Goal: Browse casually: Explore the website without a specific task or goal

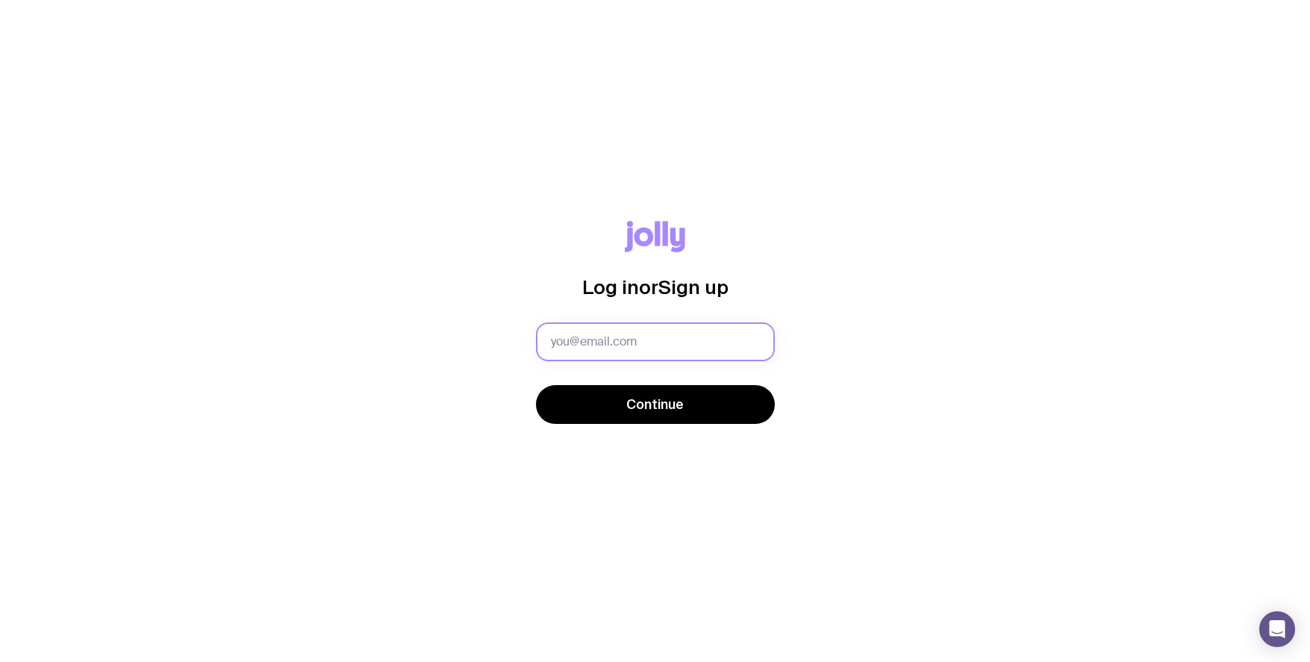
click at [634, 346] on input "text" at bounding box center [655, 341] width 239 height 39
type input "[PERSON_NAME][EMAIL_ADDRESS][PERSON_NAME][PERSON_NAME][DOMAIN_NAME]"
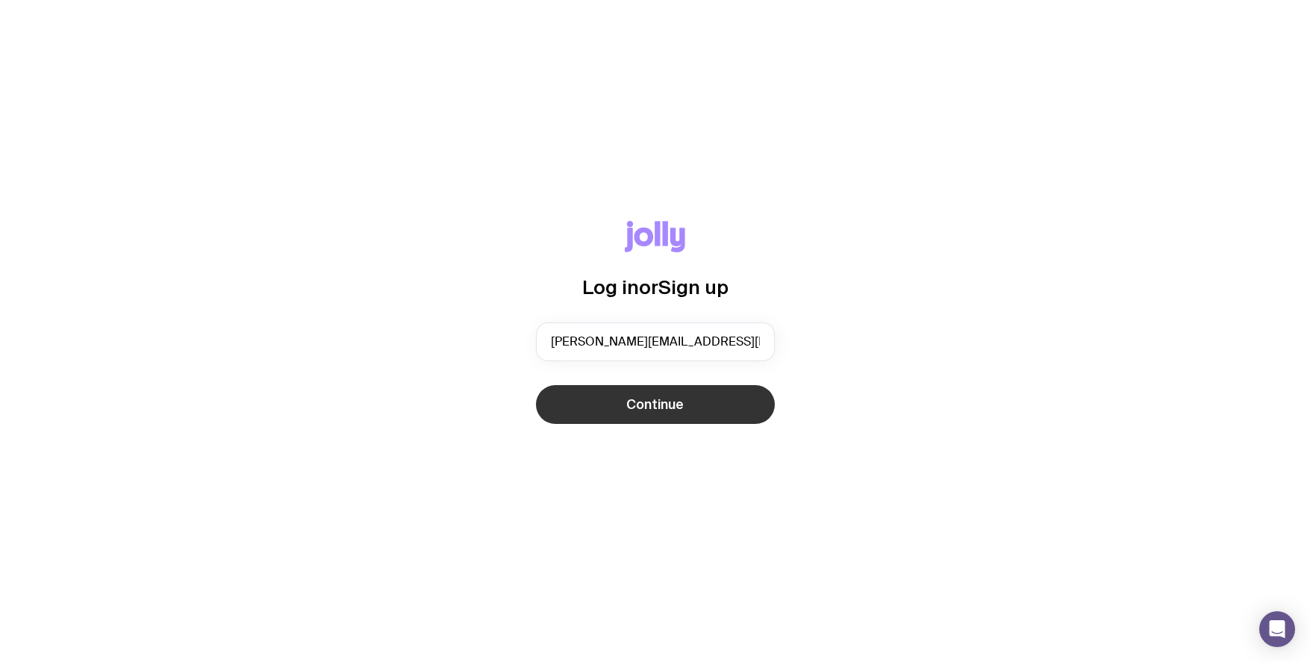
click at [604, 409] on button "Continue" at bounding box center [655, 404] width 239 height 39
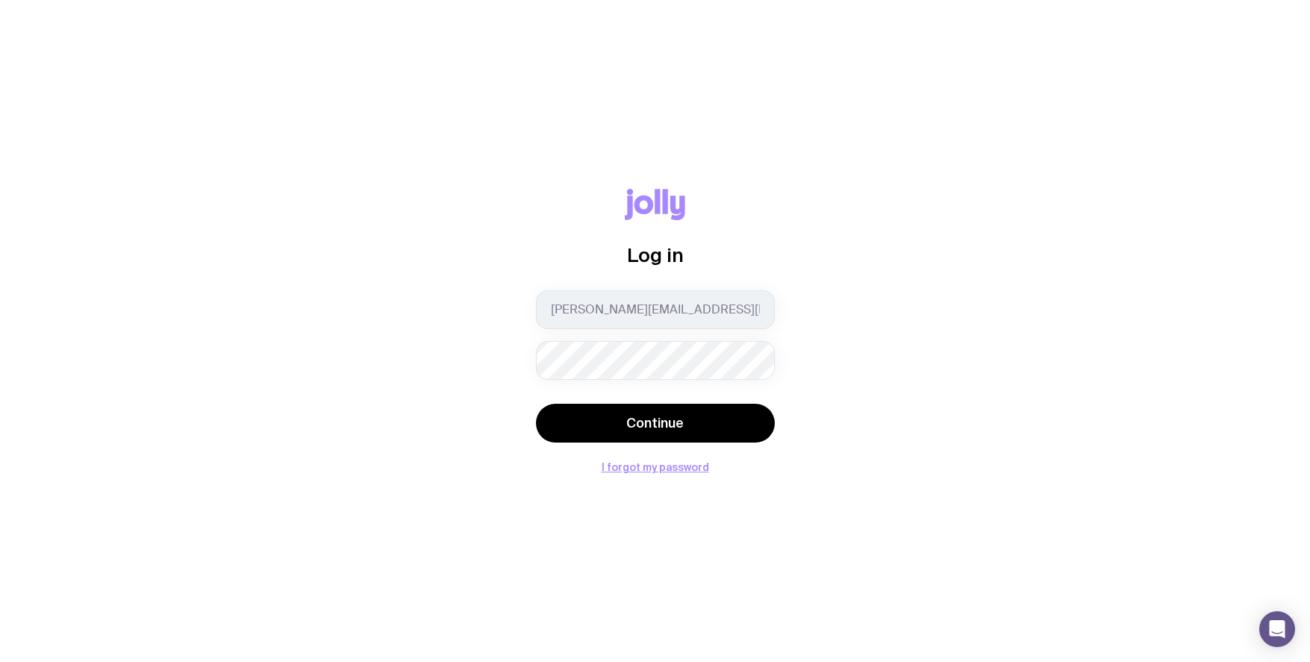
click at [536, 404] on button "Continue" at bounding box center [655, 423] width 239 height 39
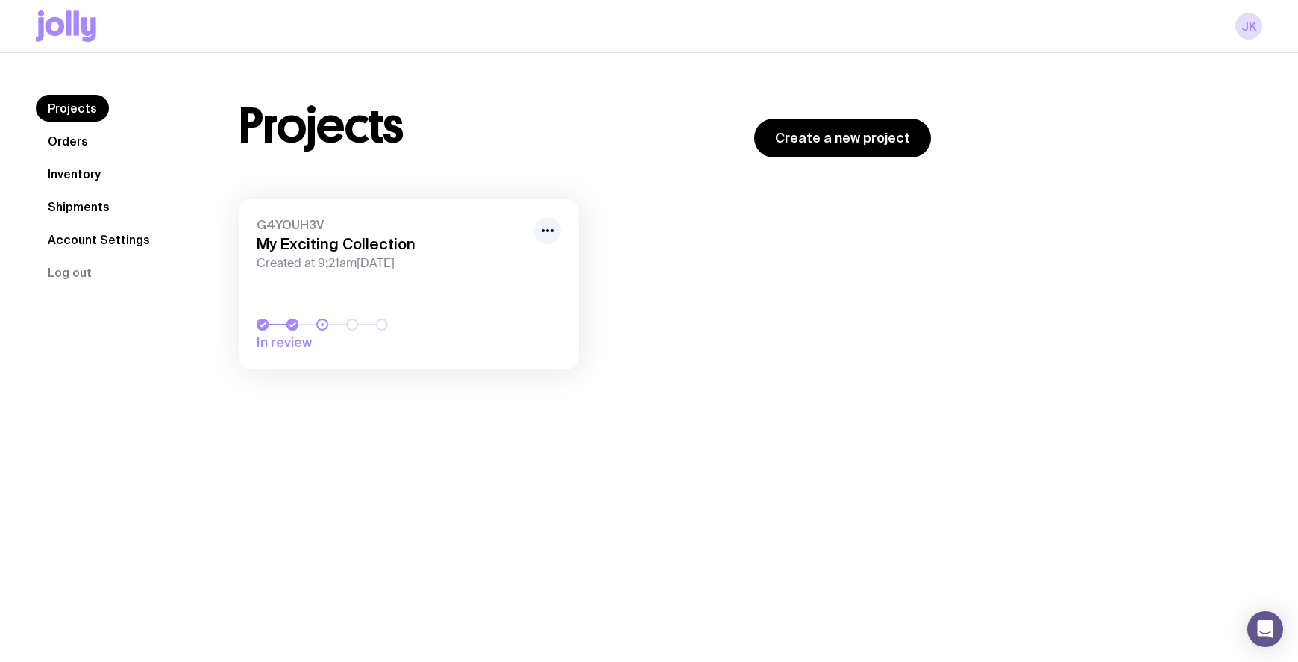
click at [58, 31] on icon at bounding box center [55, 26] width 19 height 19
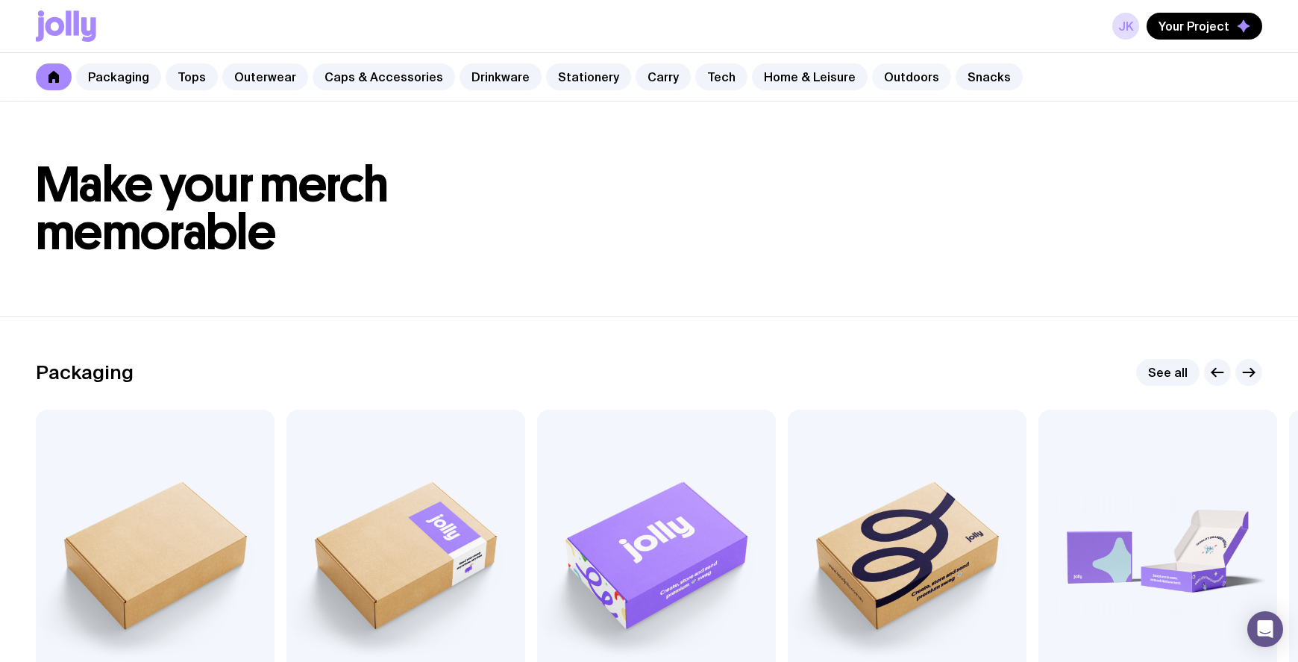
click at [895, 85] on link "Outdoors" at bounding box center [911, 76] width 79 height 27
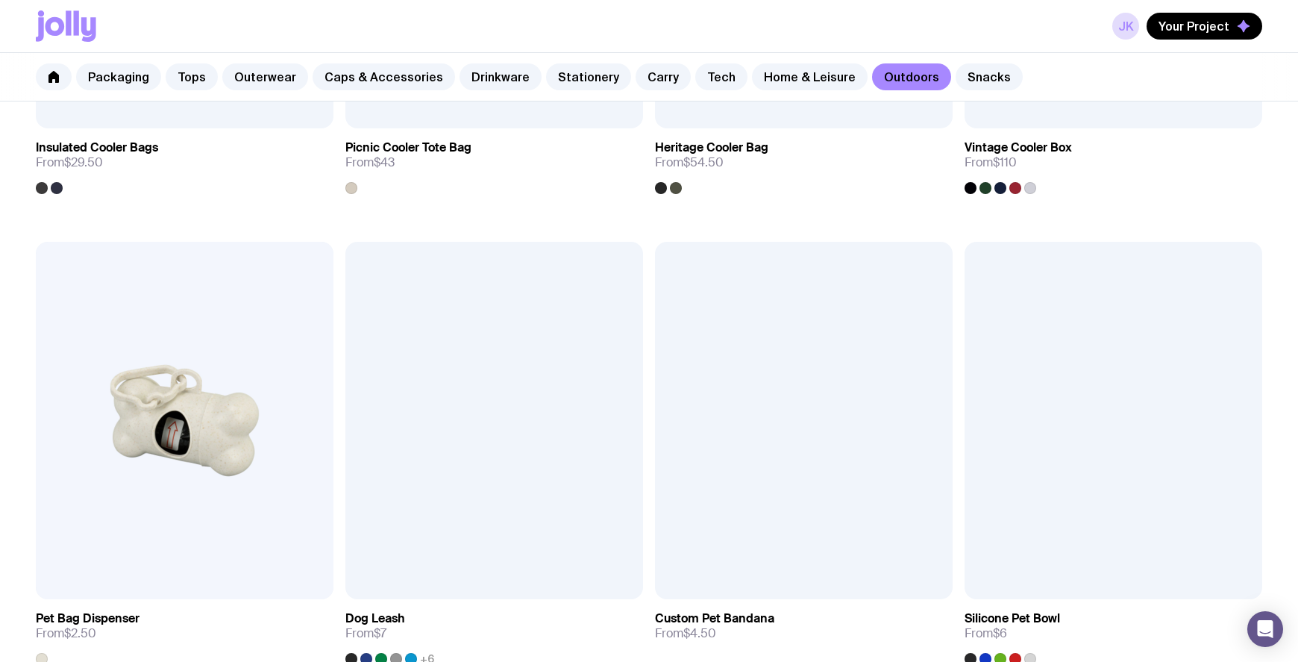
scroll to position [2130, 0]
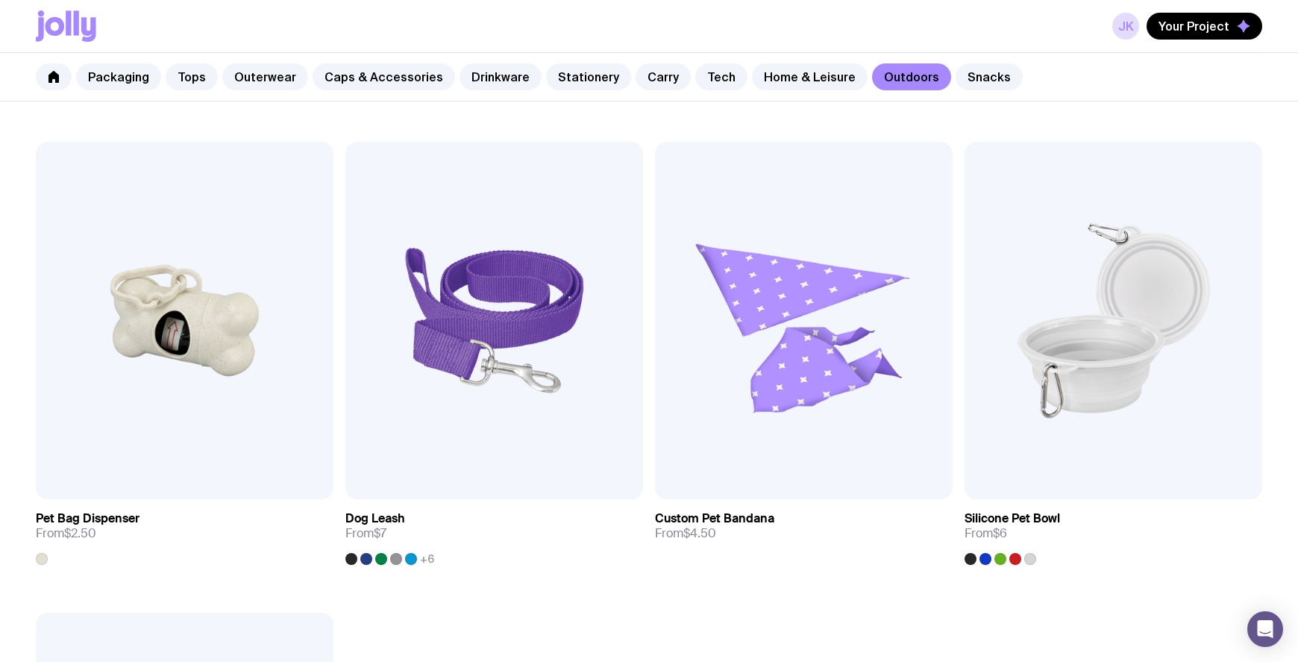
click at [614, 529] on link "Dog Leash From $7 +6" at bounding box center [495, 532] width 298 height 66
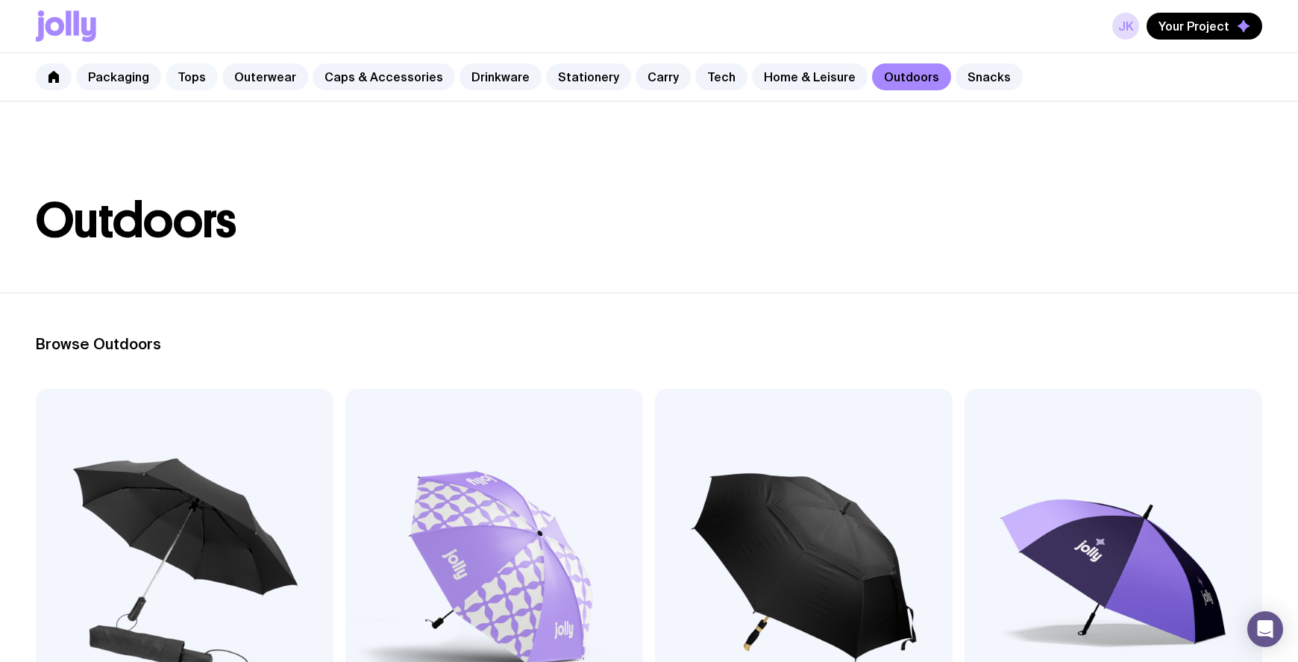
click at [189, 78] on link "Tops" at bounding box center [192, 76] width 52 height 27
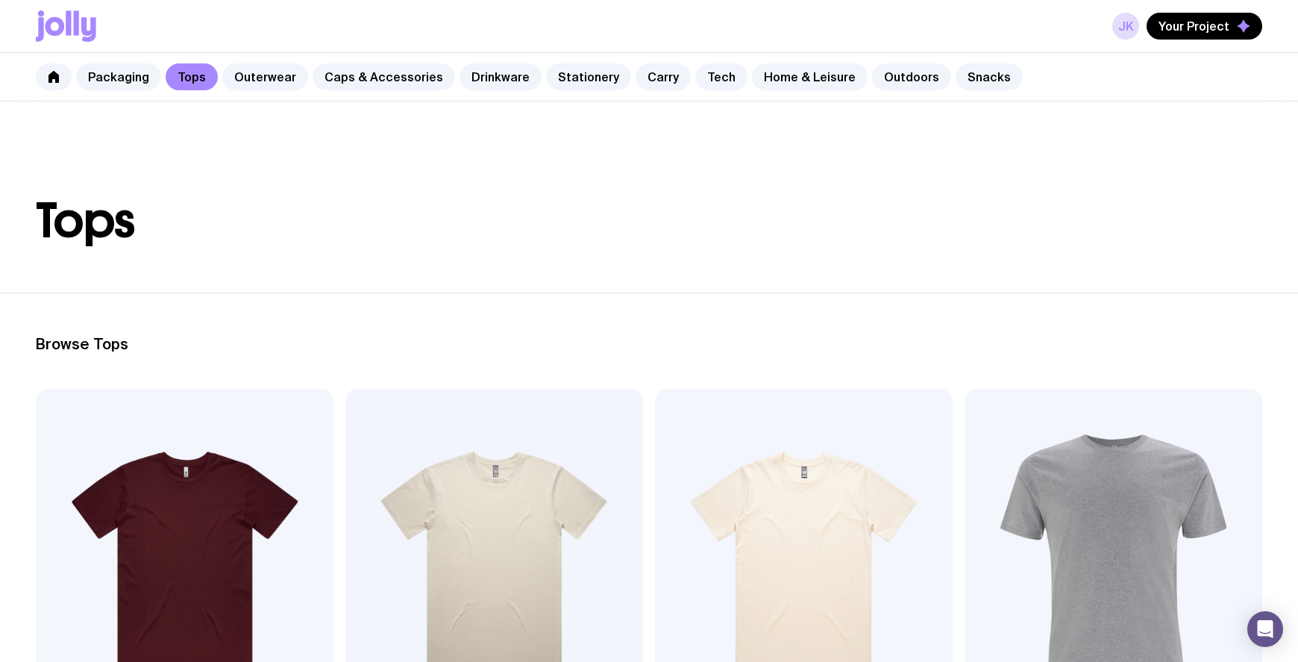
drag, startPoint x: 462, startPoint y: 257, endPoint x: 463, endPoint y: 247, distance: 9.7
click at [463, 251] on header "Tops" at bounding box center [649, 196] width 1298 height 191
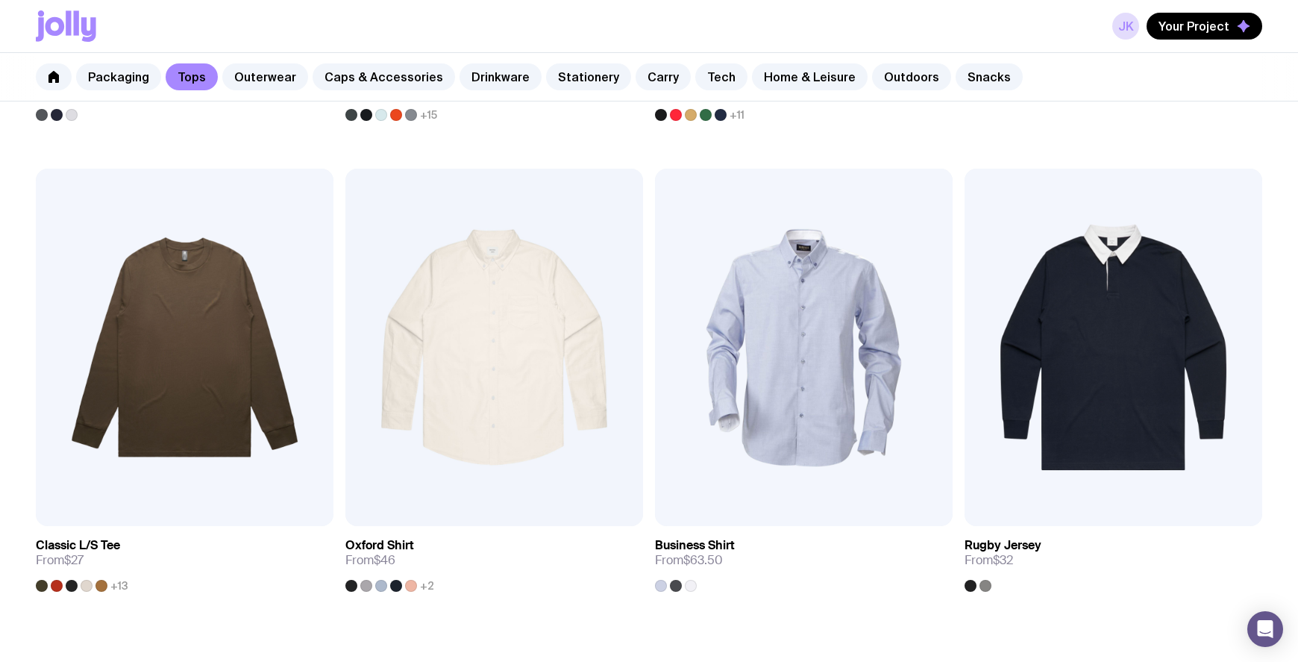
scroll to position [1666, 0]
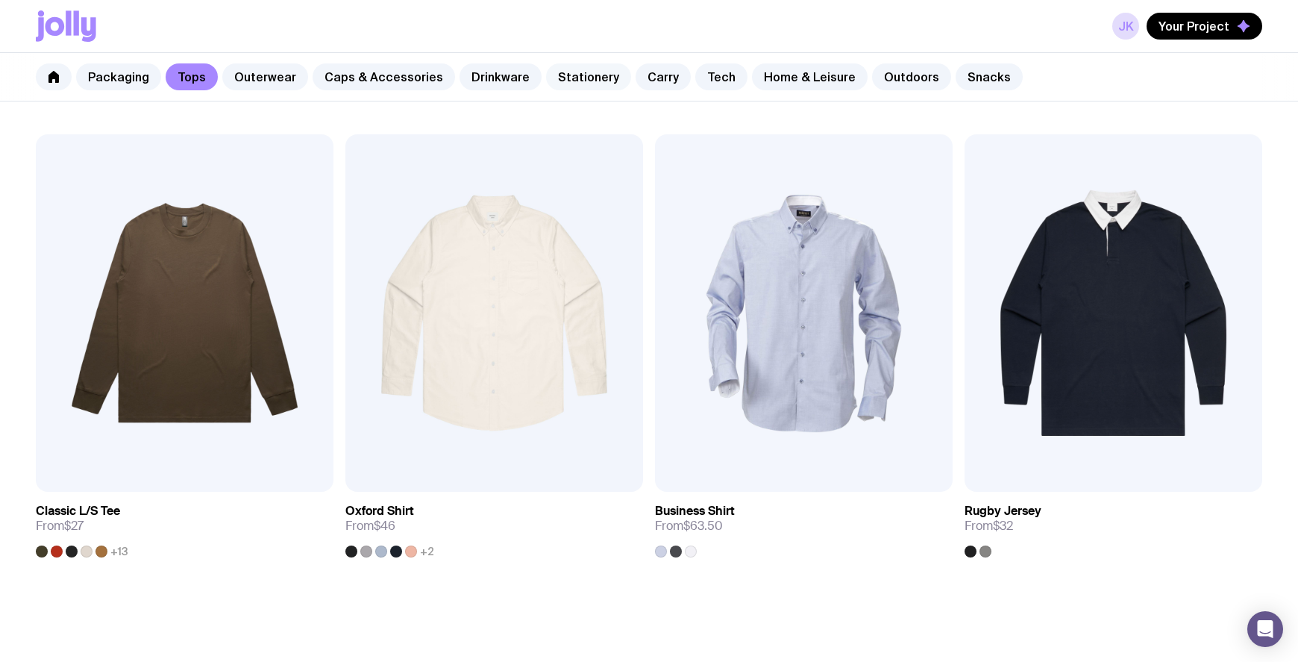
click at [590, 76] on link "Stationery" at bounding box center [588, 76] width 85 height 27
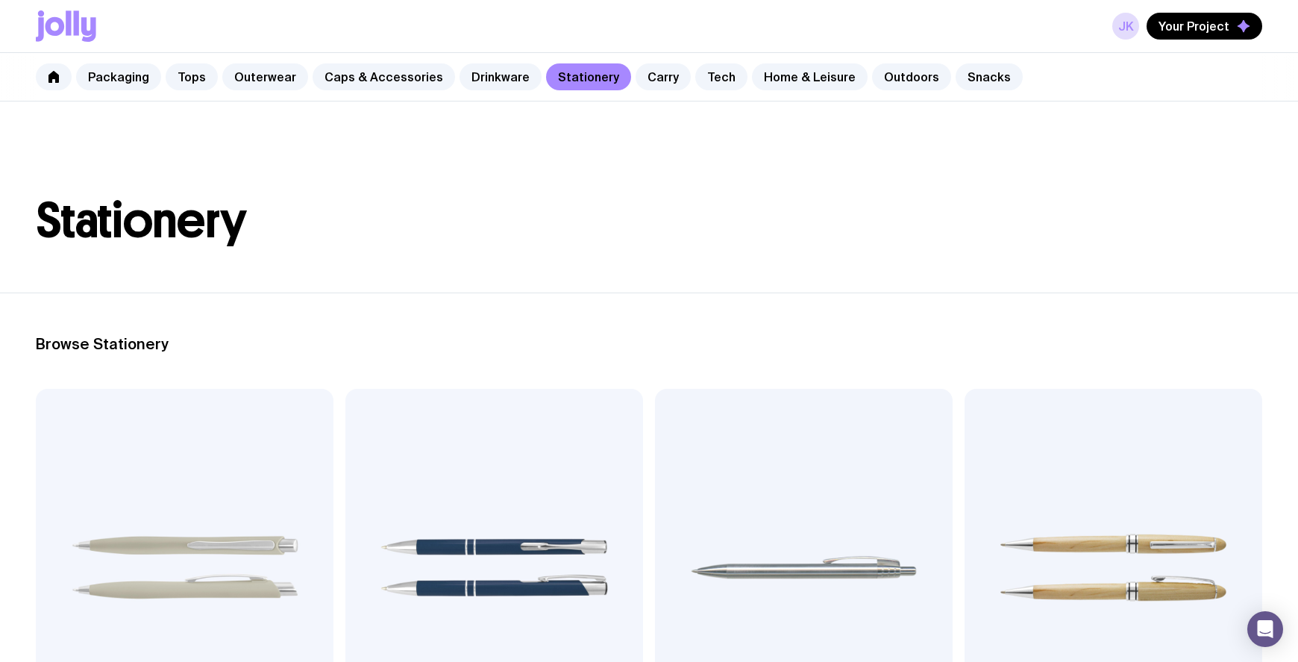
drag, startPoint x: 589, startPoint y: 202, endPoint x: 657, endPoint y: 202, distance: 67.9
click at [589, 202] on h1 "Stationery" at bounding box center [649, 221] width 1227 height 48
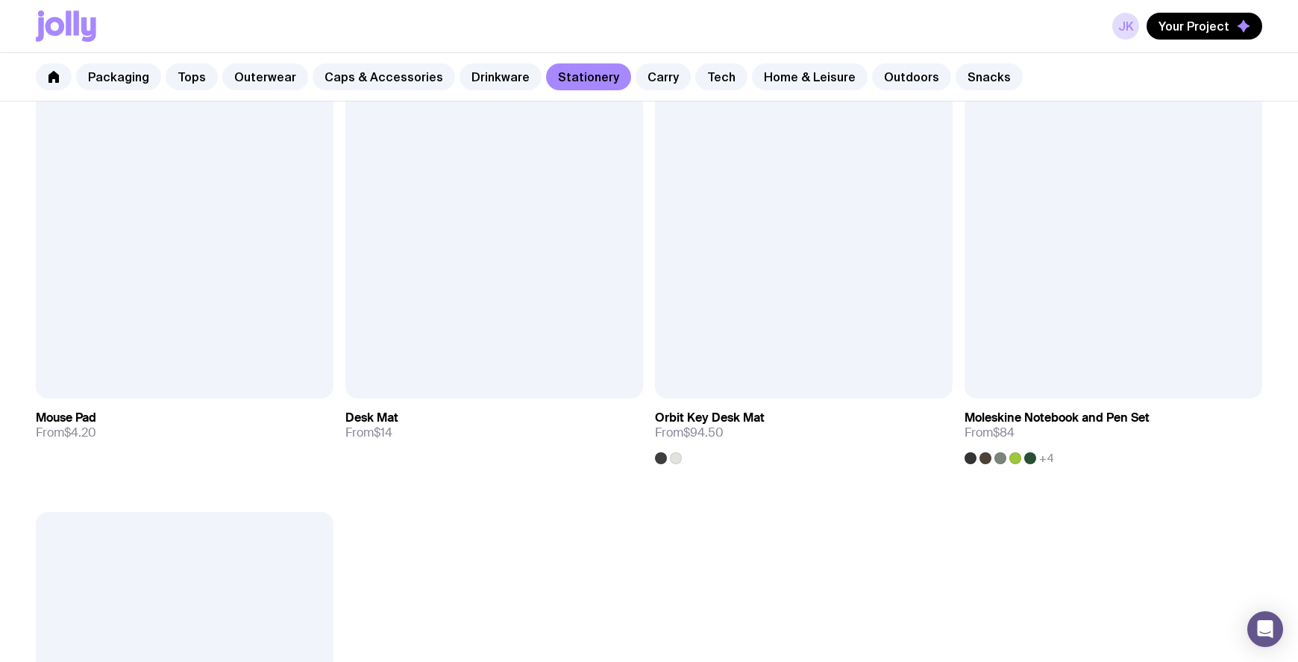
scroll to position [2601, 0]
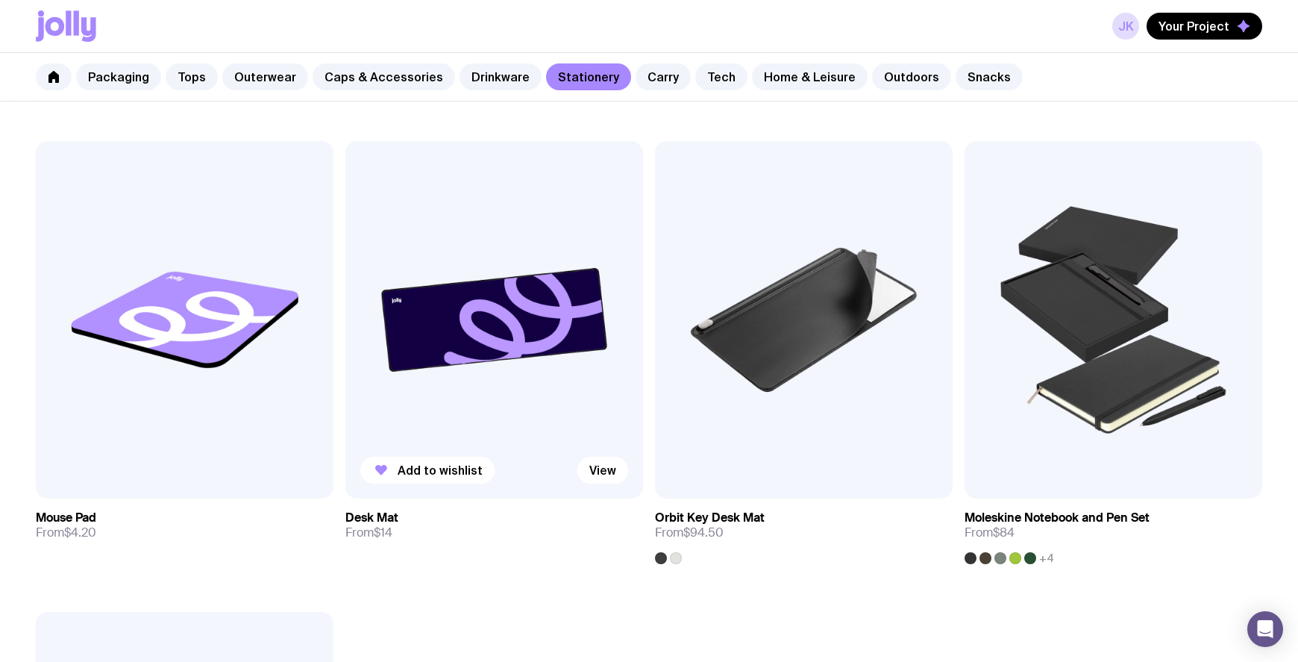
click at [484, 333] on img at bounding box center [495, 319] width 298 height 357
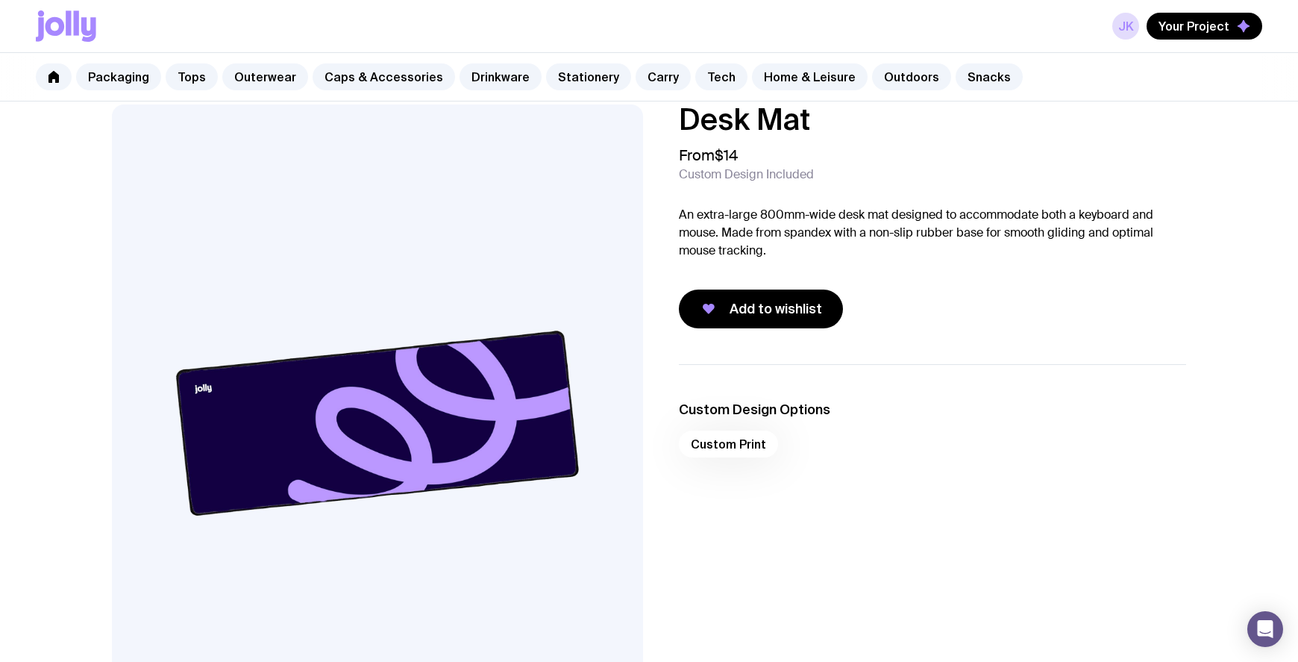
scroll to position [10, 0]
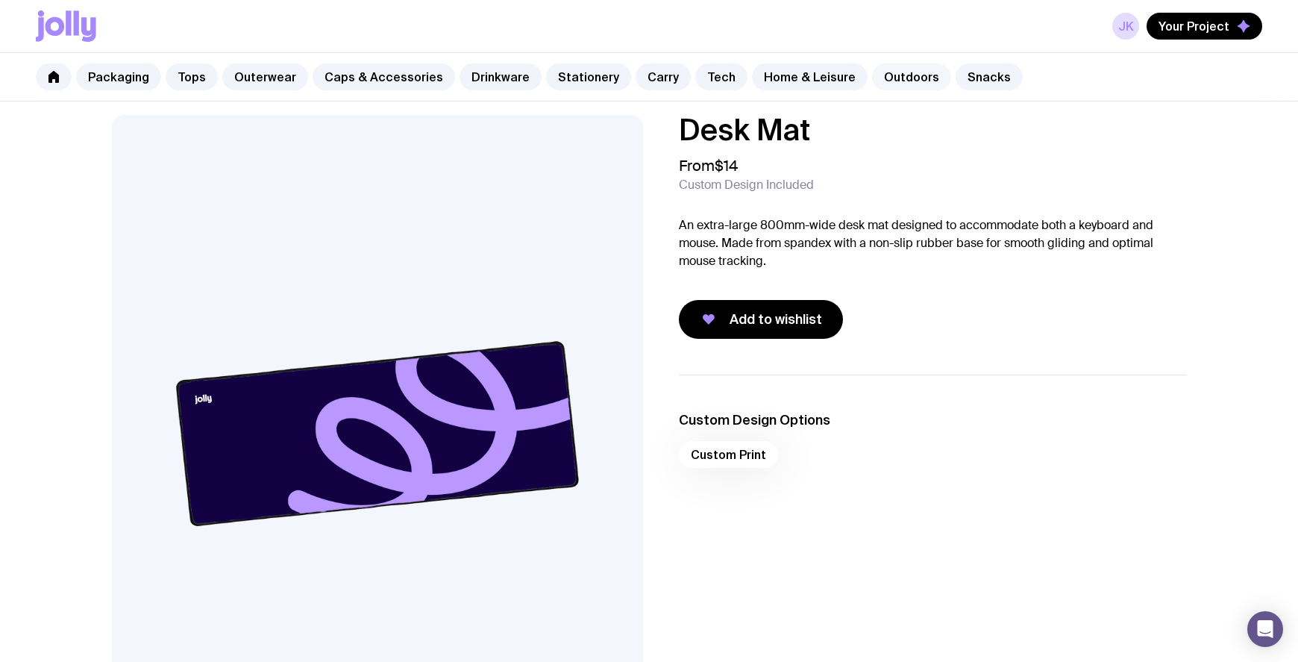
click at [881, 78] on link "Outdoors" at bounding box center [911, 76] width 79 height 27
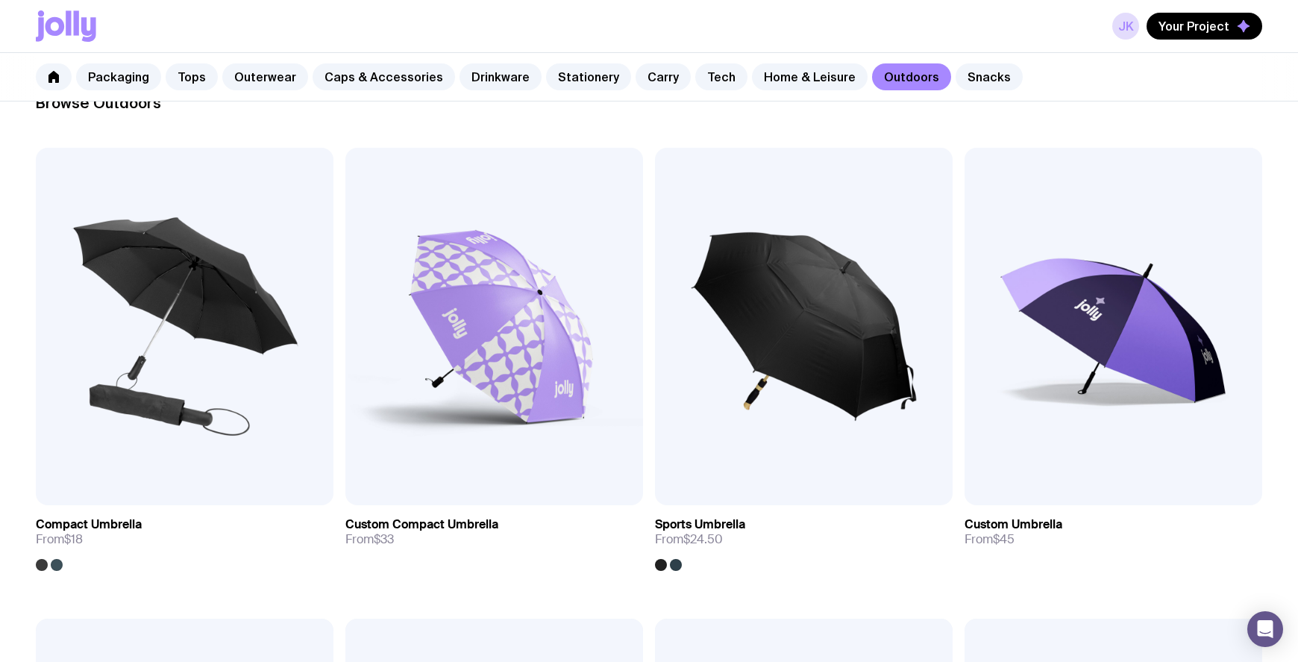
scroll to position [237, 0]
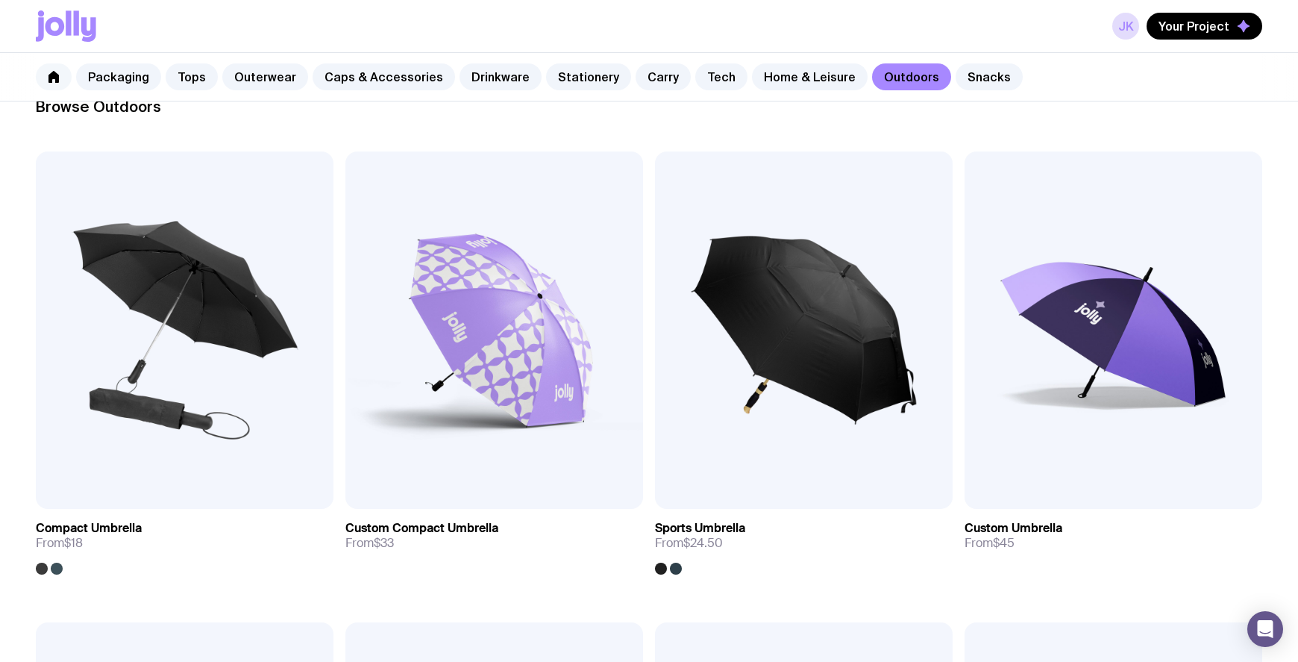
click at [49, 75] on icon at bounding box center [54, 77] width 10 height 12
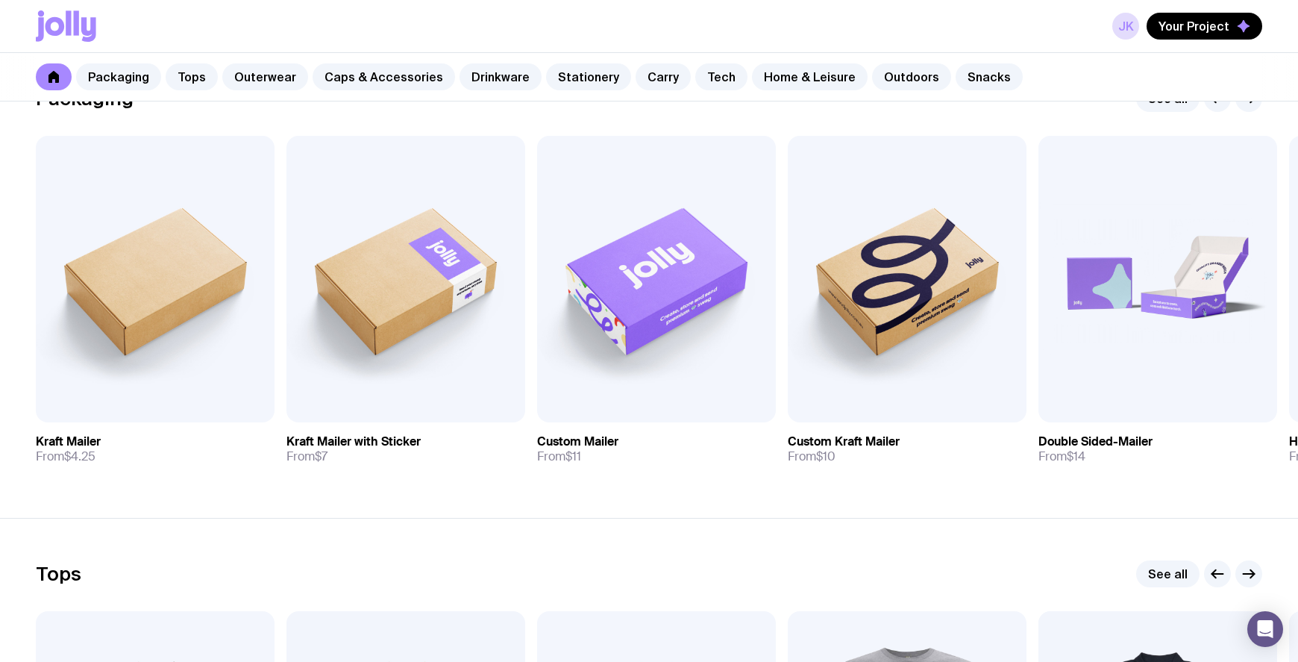
scroll to position [295, 0]
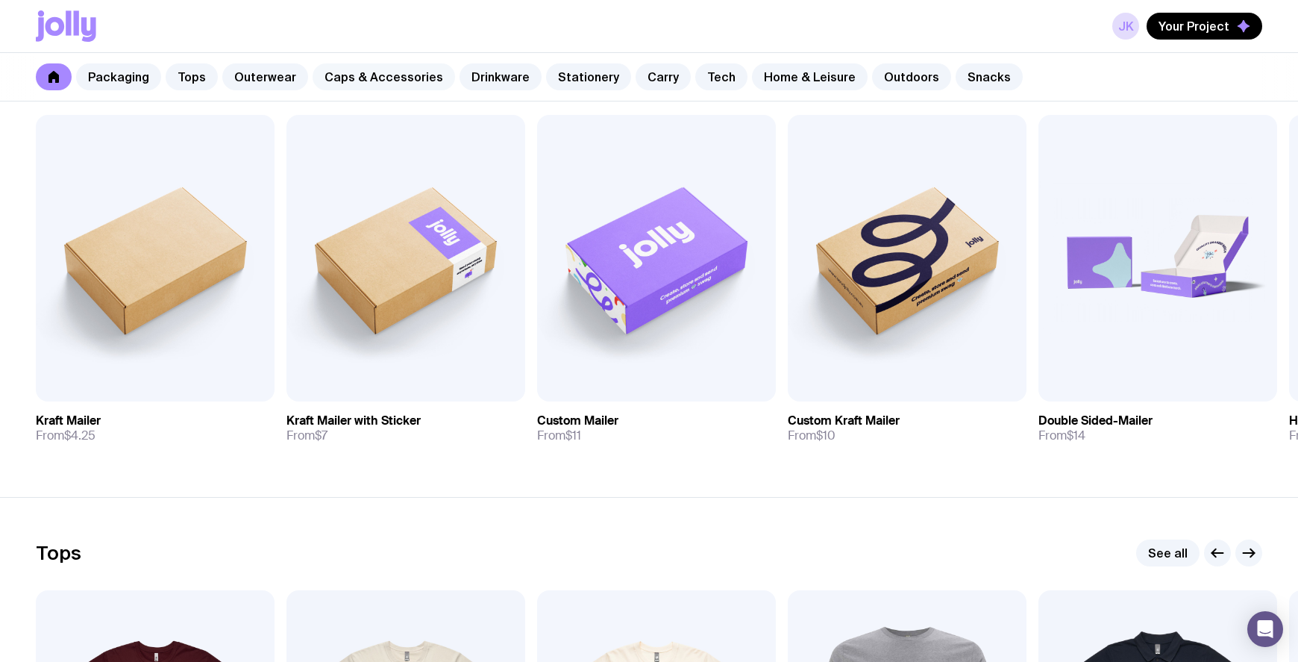
click at [379, 75] on link "Caps & Accessories" at bounding box center [384, 76] width 143 height 27
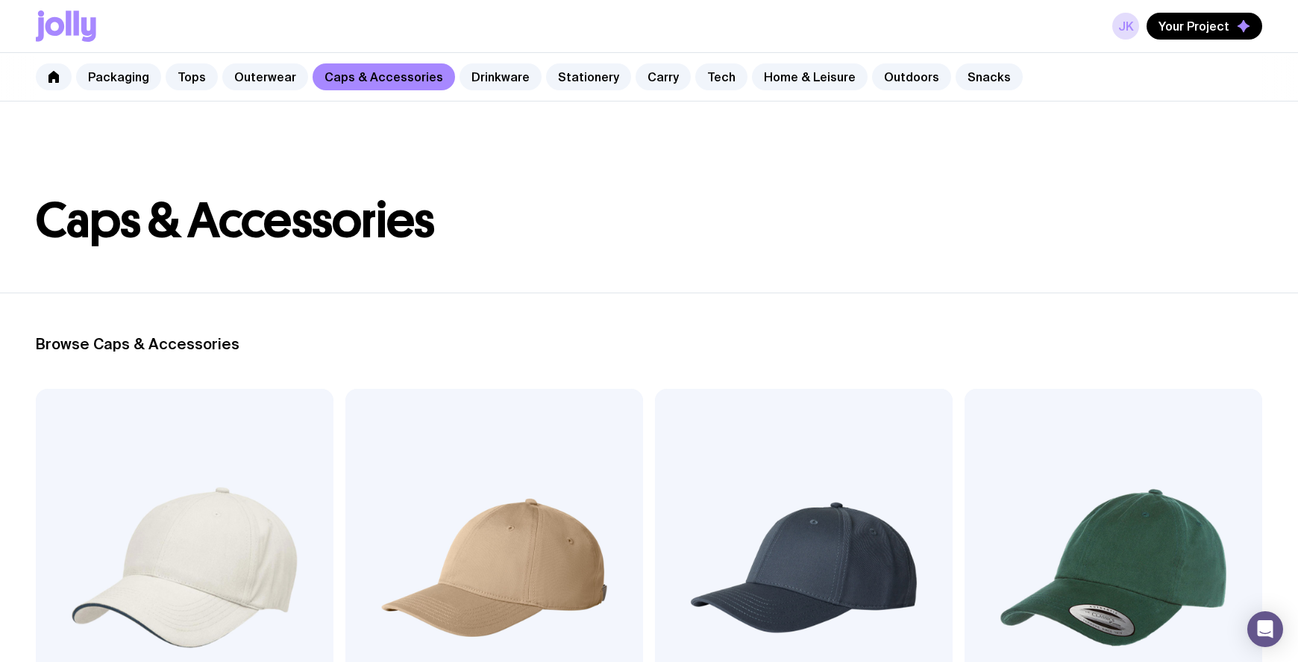
click at [69, 26] on icon at bounding box center [68, 22] width 5 height 25
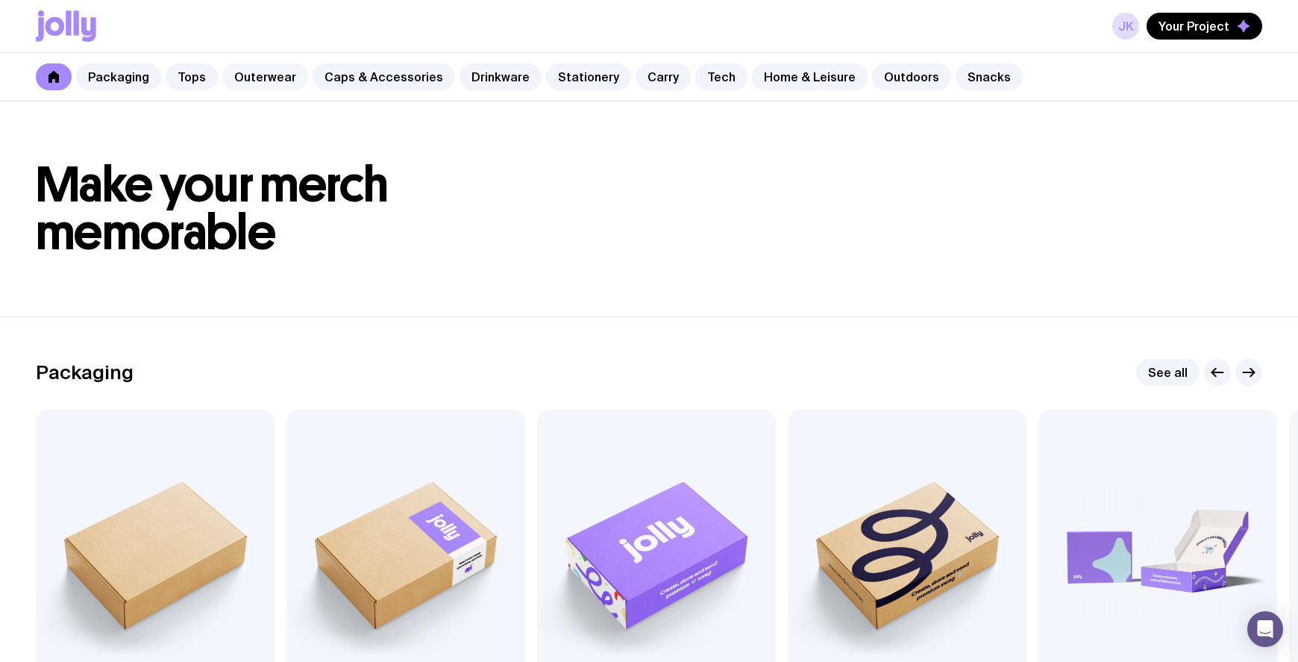
click at [262, 81] on link "Outerwear" at bounding box center [265, 76] width 86 height 27
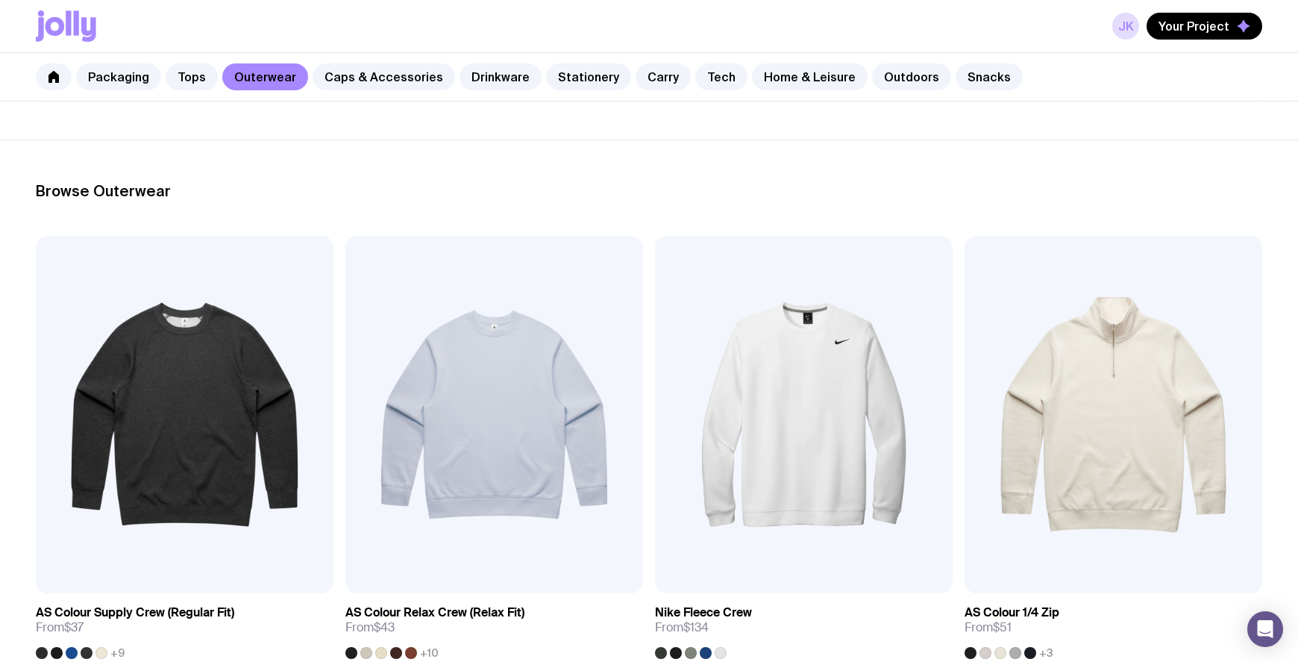
scroll to position [72, 0]
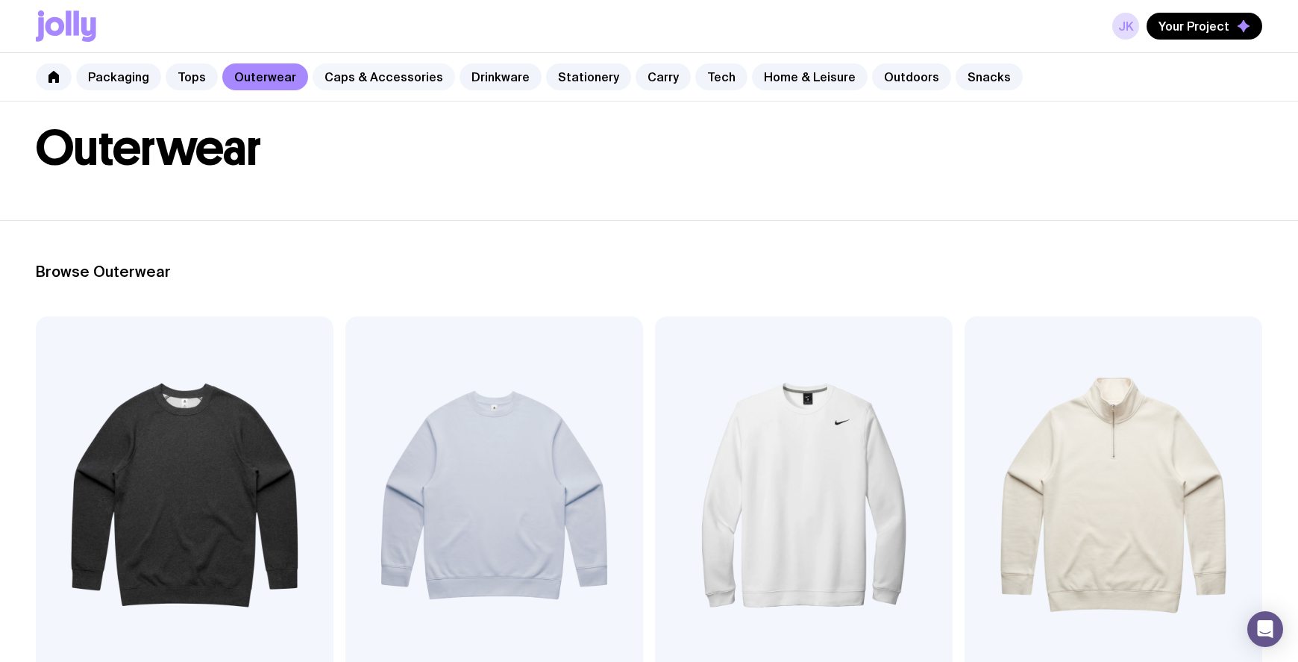
click at [405, 78] on link "Caps & Accessories" at bounding box center [384, 76] width 143 height 27
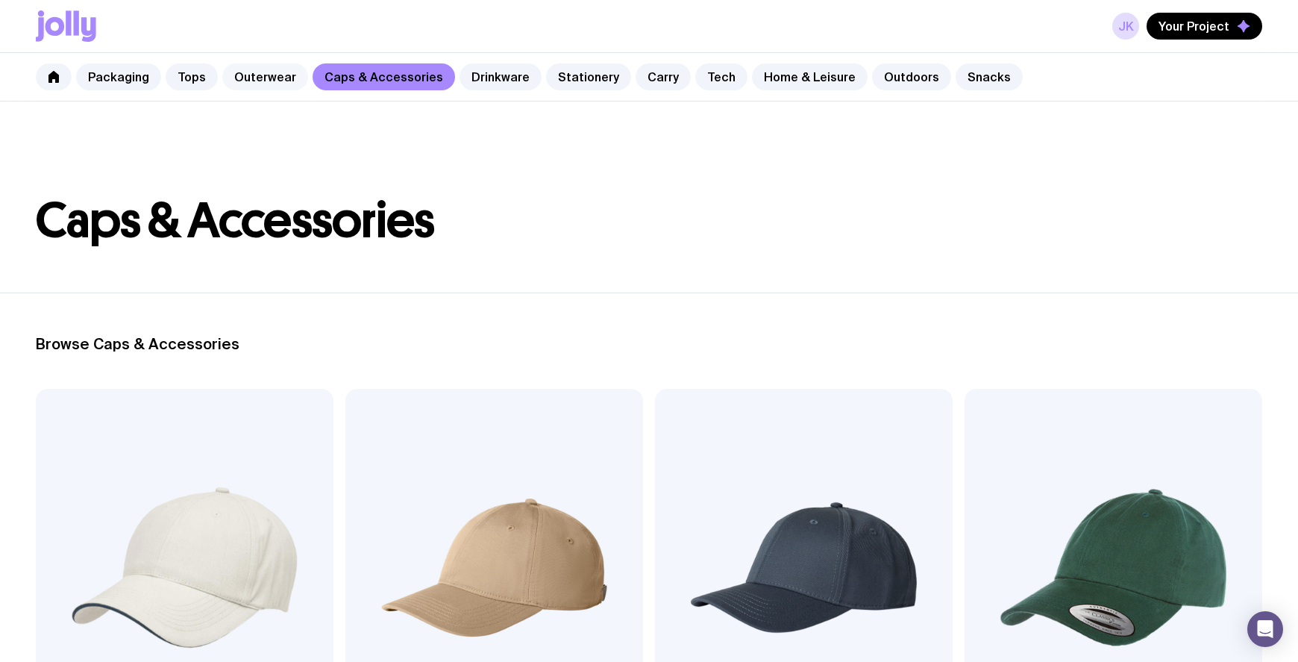
click at [259, 80] on link "Outerwear" at bounding box center [265, 76] width 86 height 27
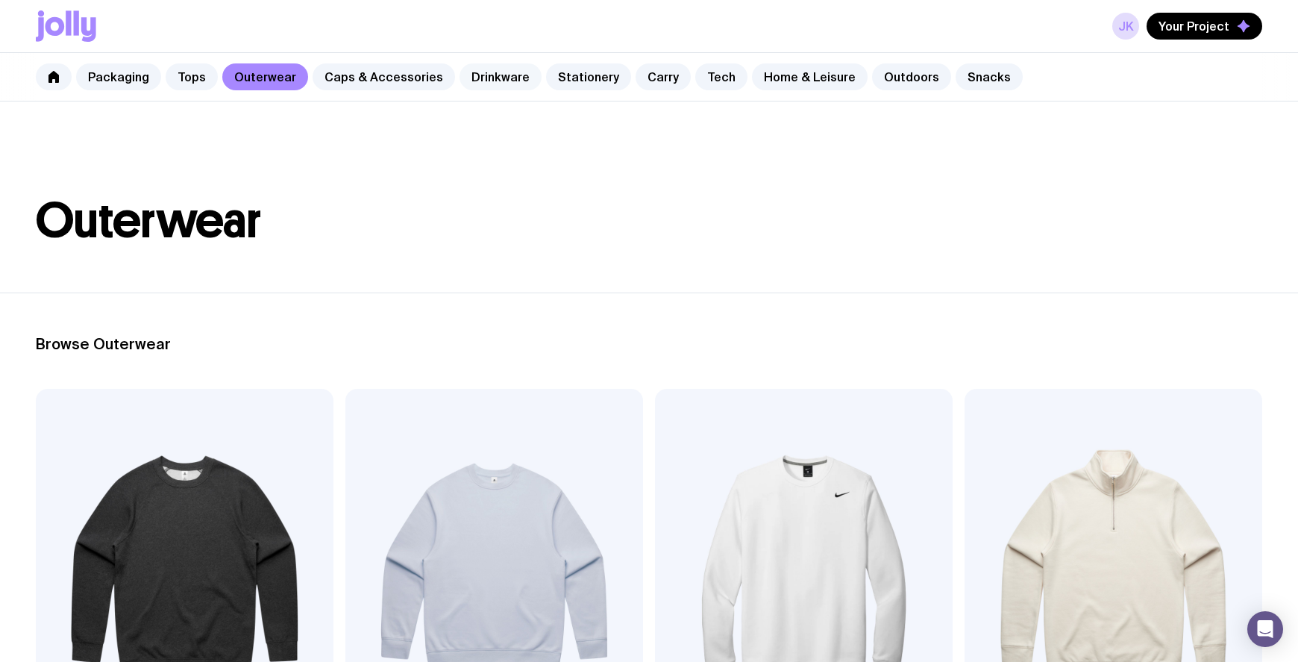
click at [481, 82] on link "Drinkware" at bounding box center [501, 76] width 82 height 27
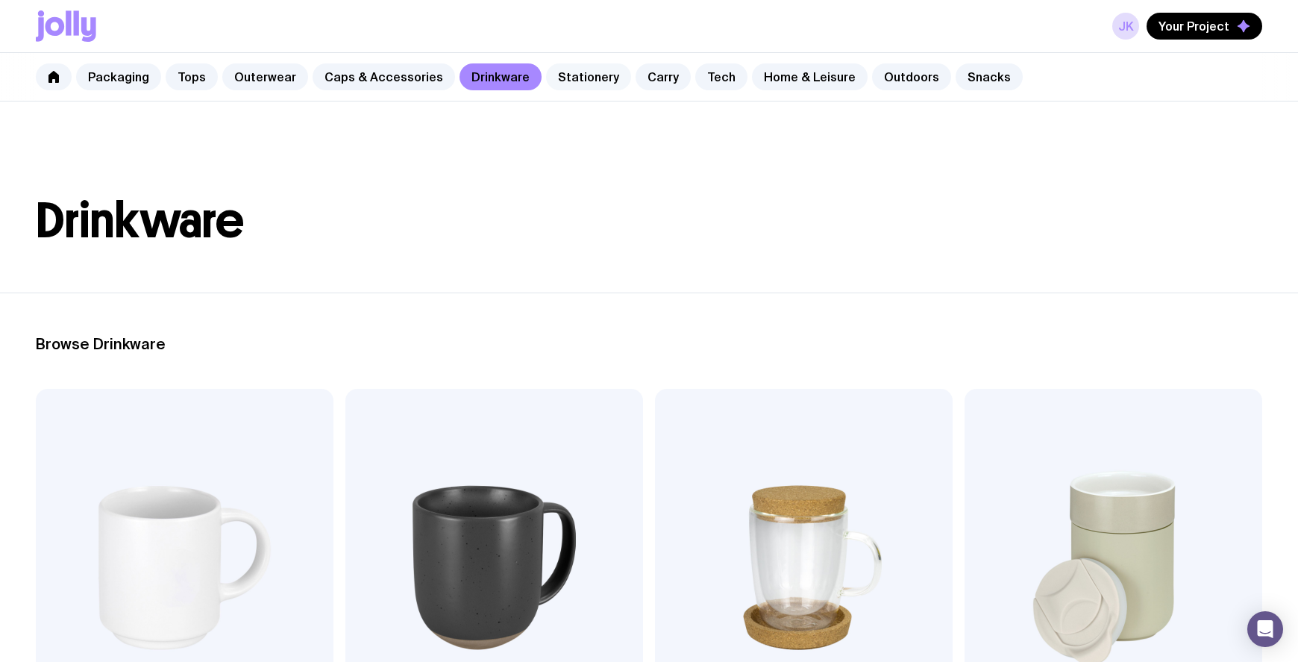
click at [559, 75] on link "Stationery" at bounding box center [588, 76] width 85 height 27
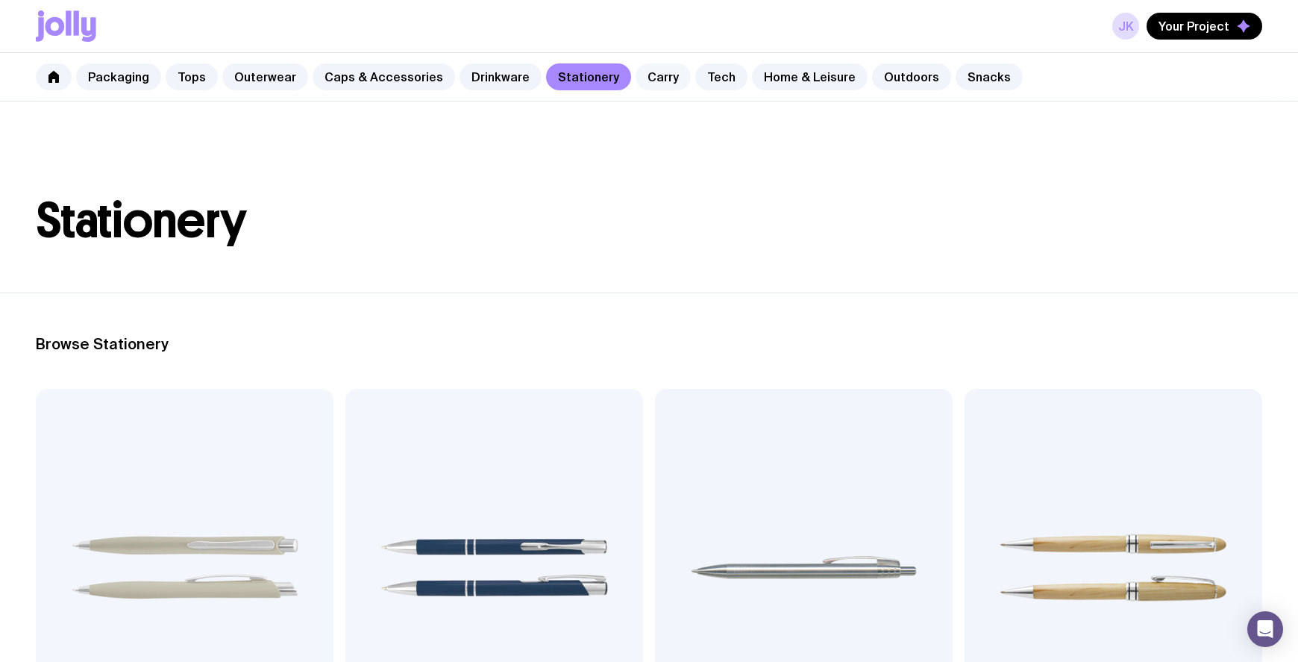
click at [652, 78] on link "Carry" at bounding box center [663, 76] width 55 height 27
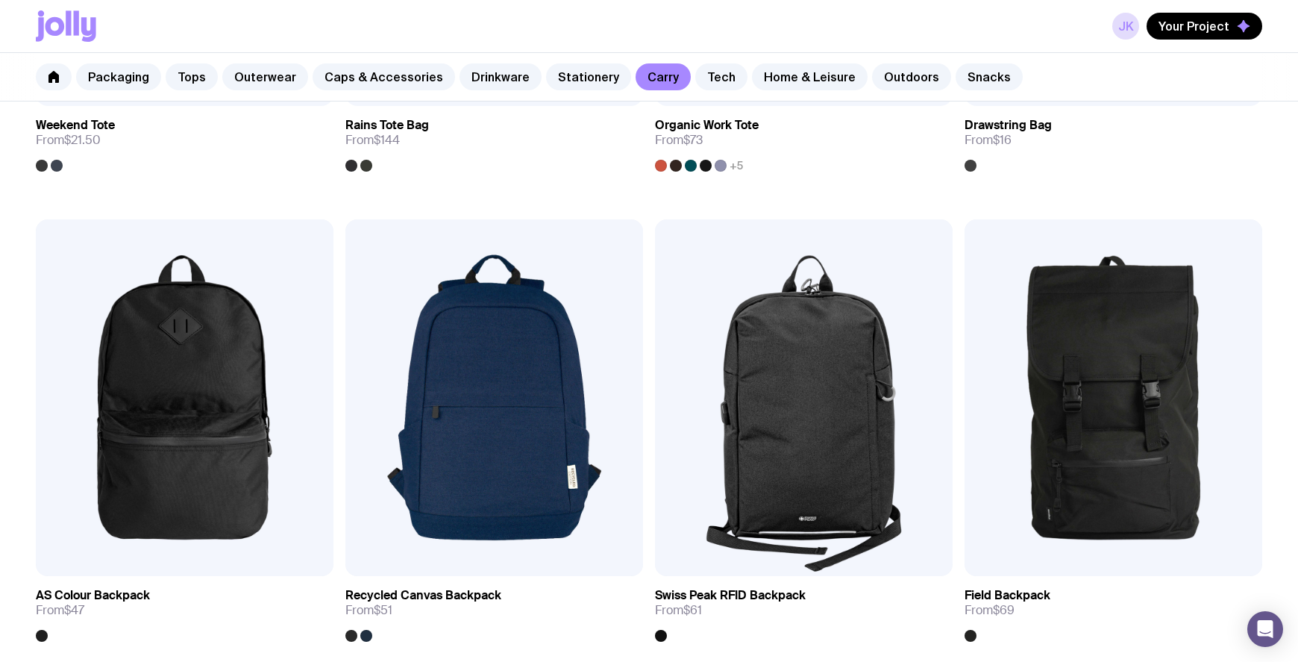
scroll to position [1100, 0]
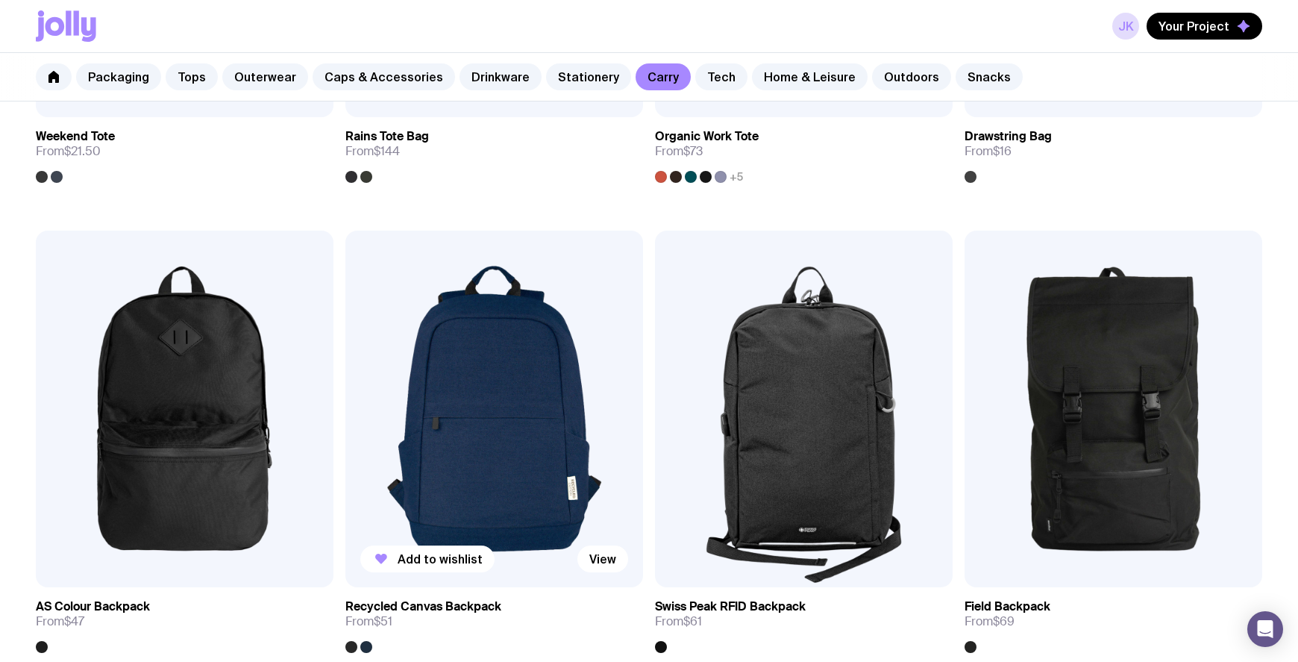
click at [509, 426] on img at bounding box center [495, 409] width 298 height 357
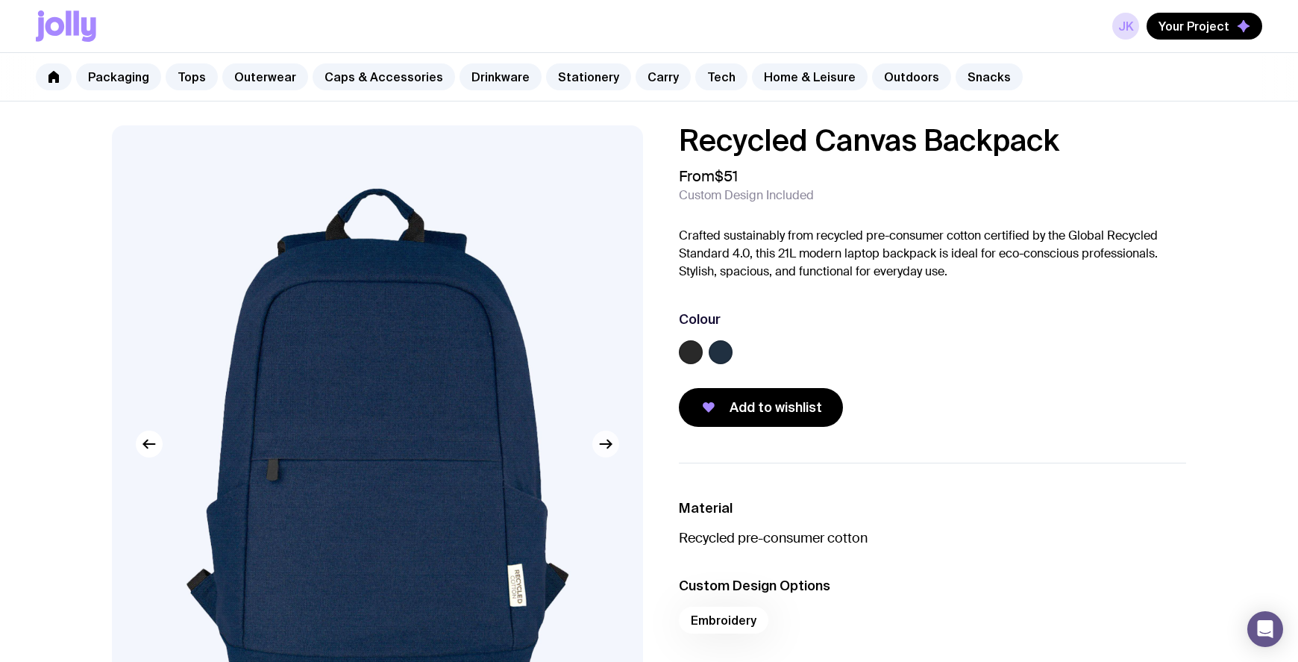
click at [615, 443] on button "button" at bounding box center [606, 444] width 27 height 27
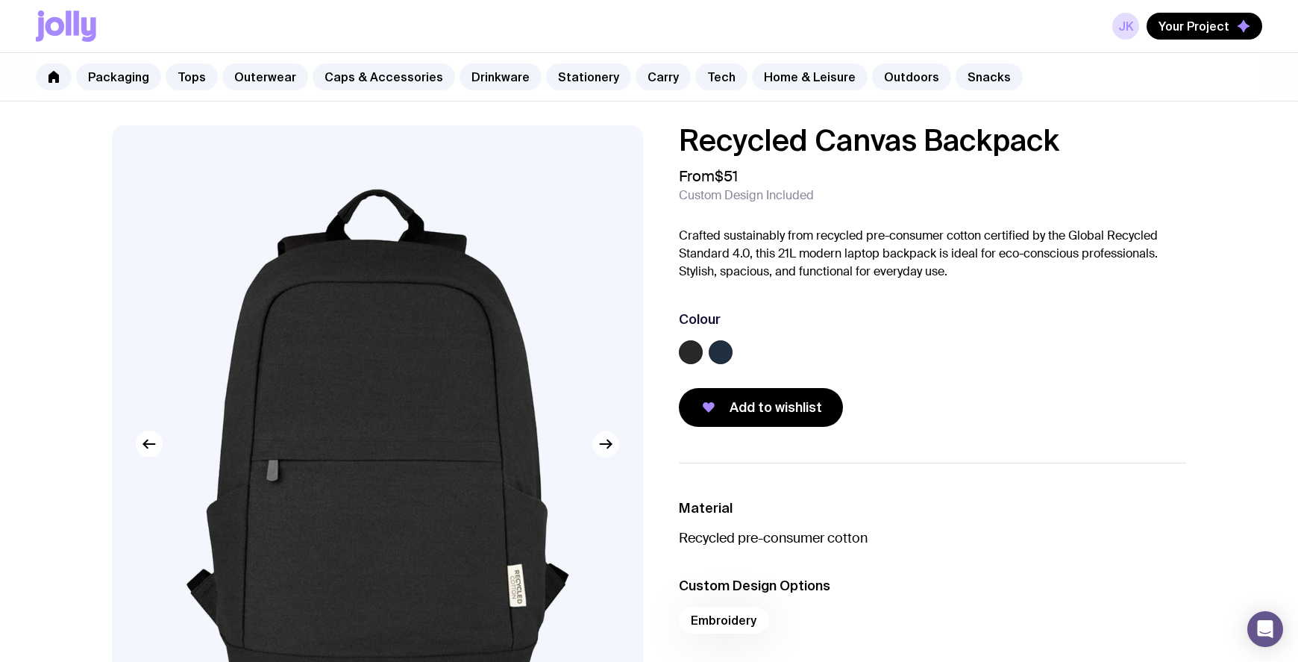
click at [615, 443] on button "button" at bounding box center [606, 444] width 27 height 27
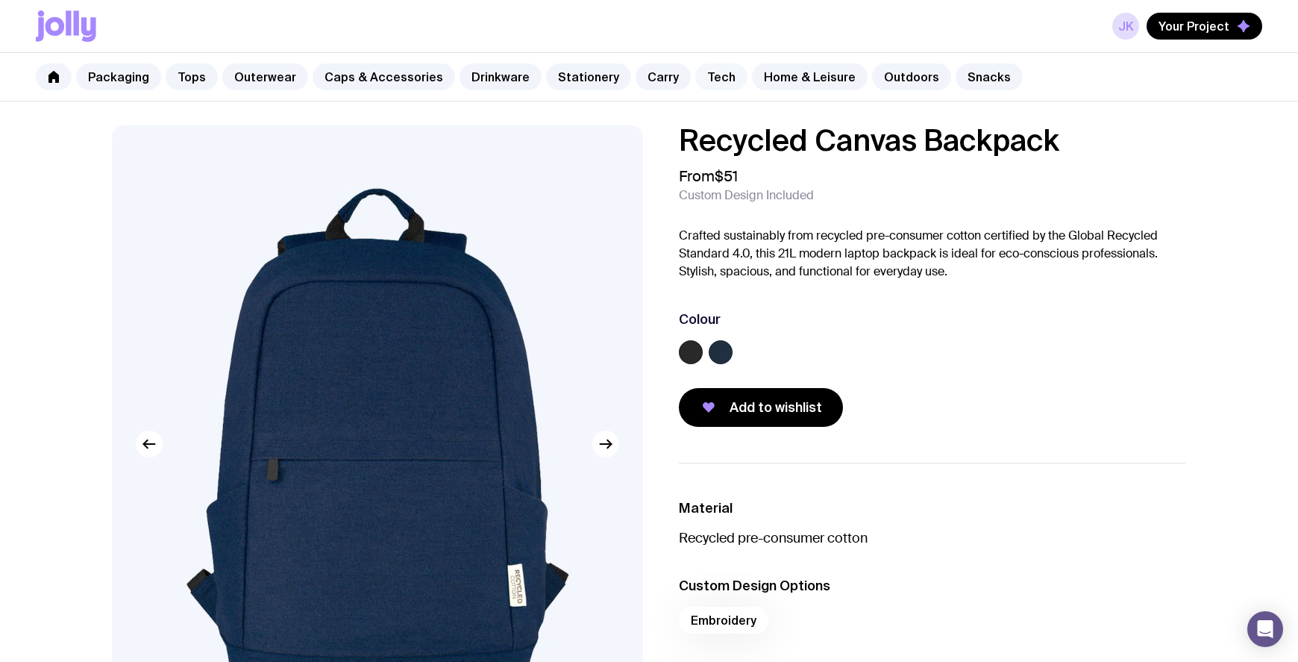
click at [695, 80] on link "Tech" at bounding box center [721, 76] width 52 height 27
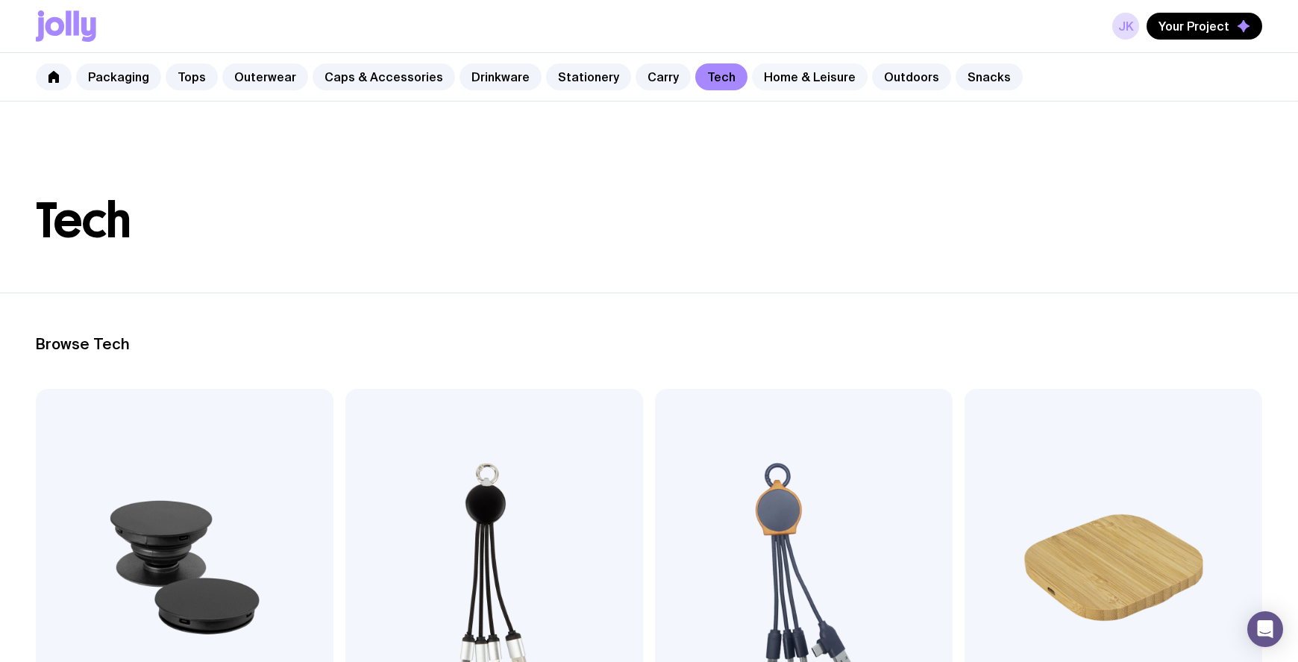
click at [784, 75] on link "Home & Leisure" at bounding box center [810, 76] width 116 height 27
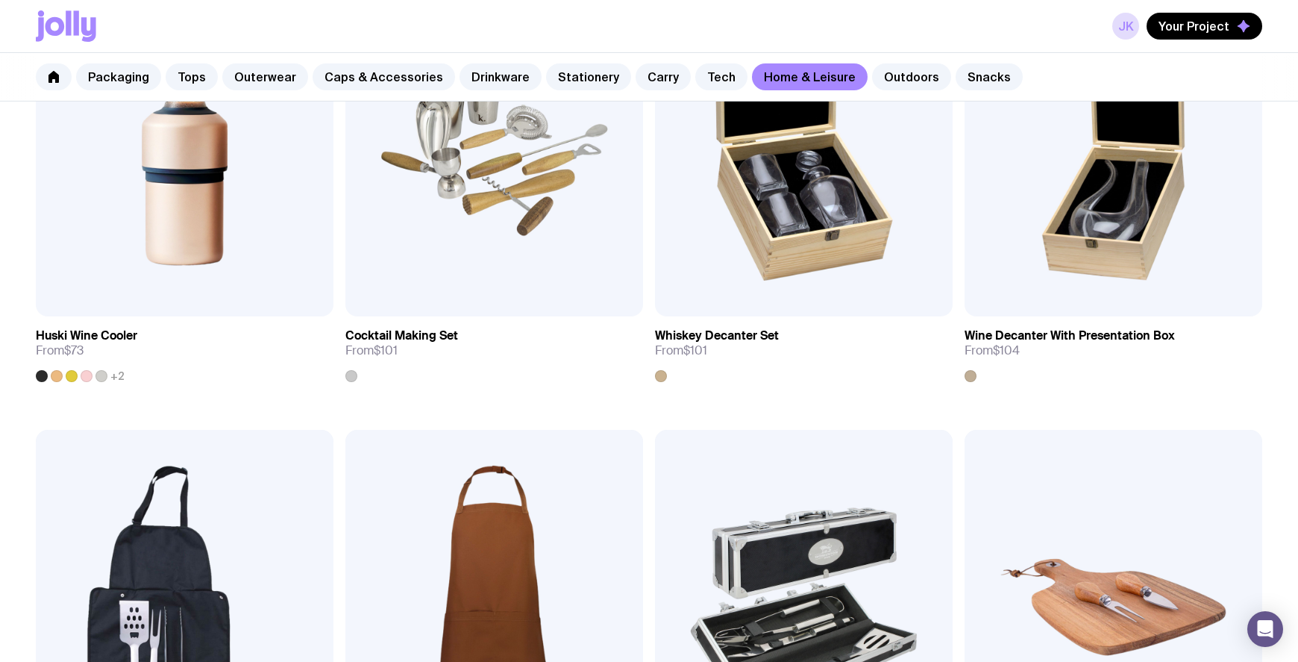
scroll to position [904, 0]
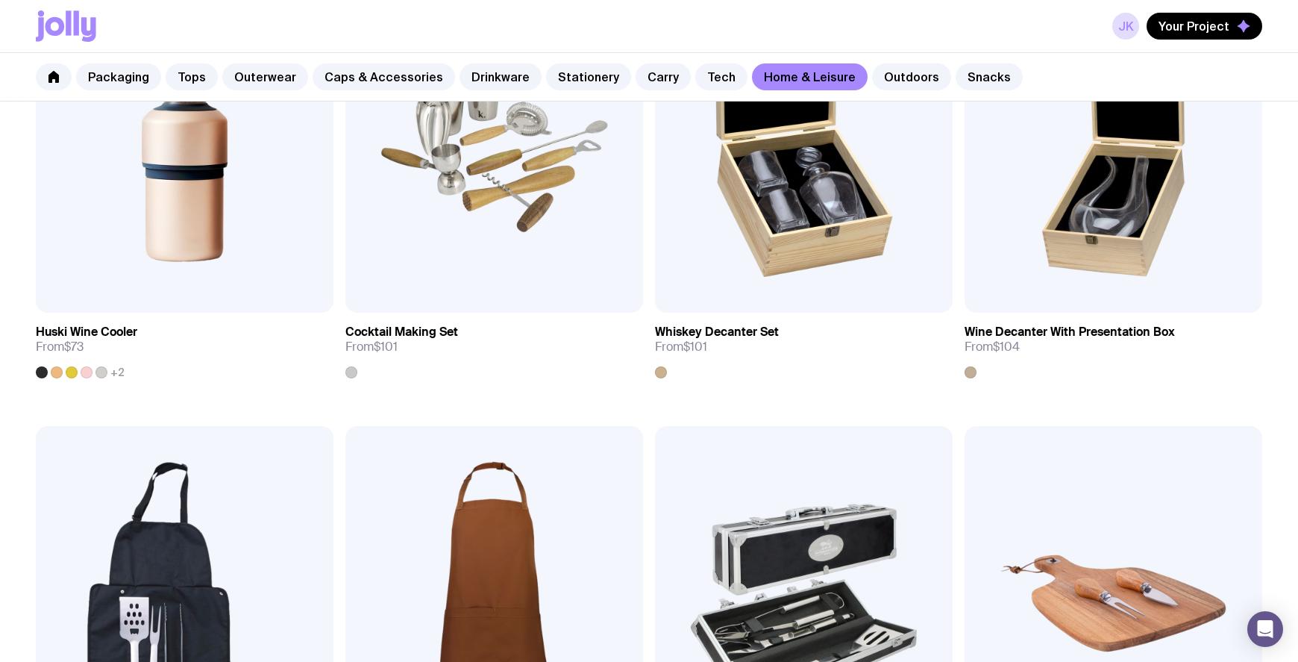
click at [863, 461] on img at bounding box center [804, 604] width 298 height 357
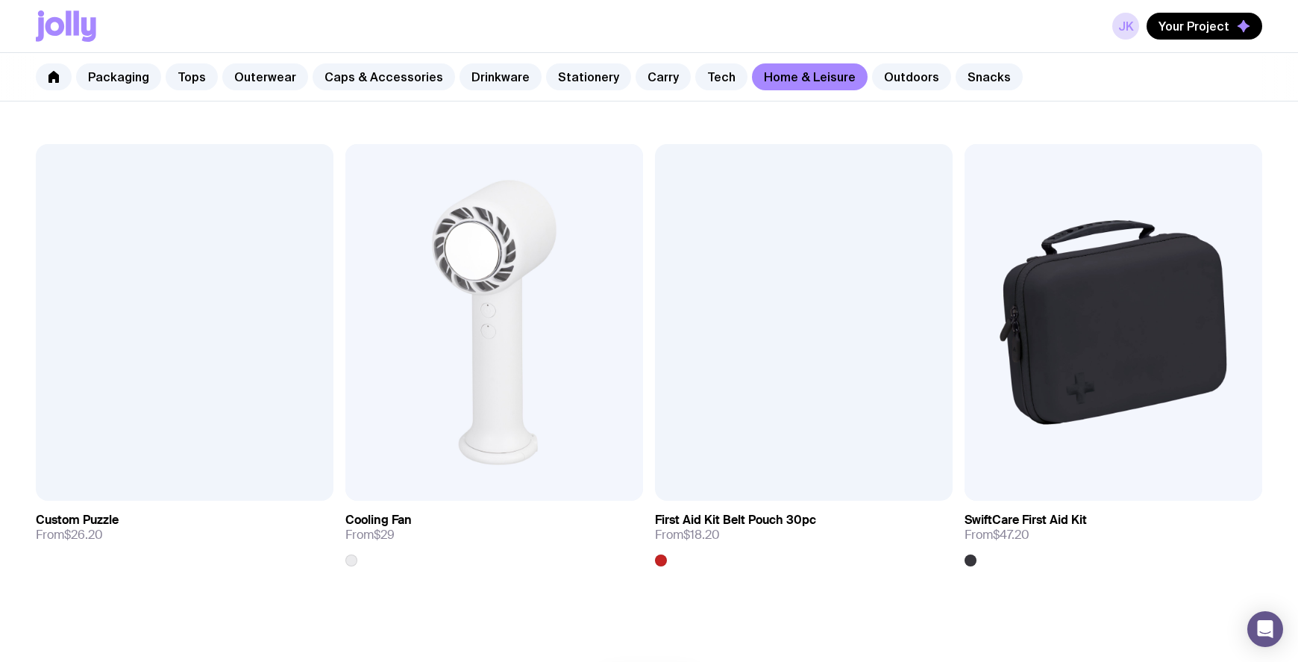
scroll to position [3530, 0]
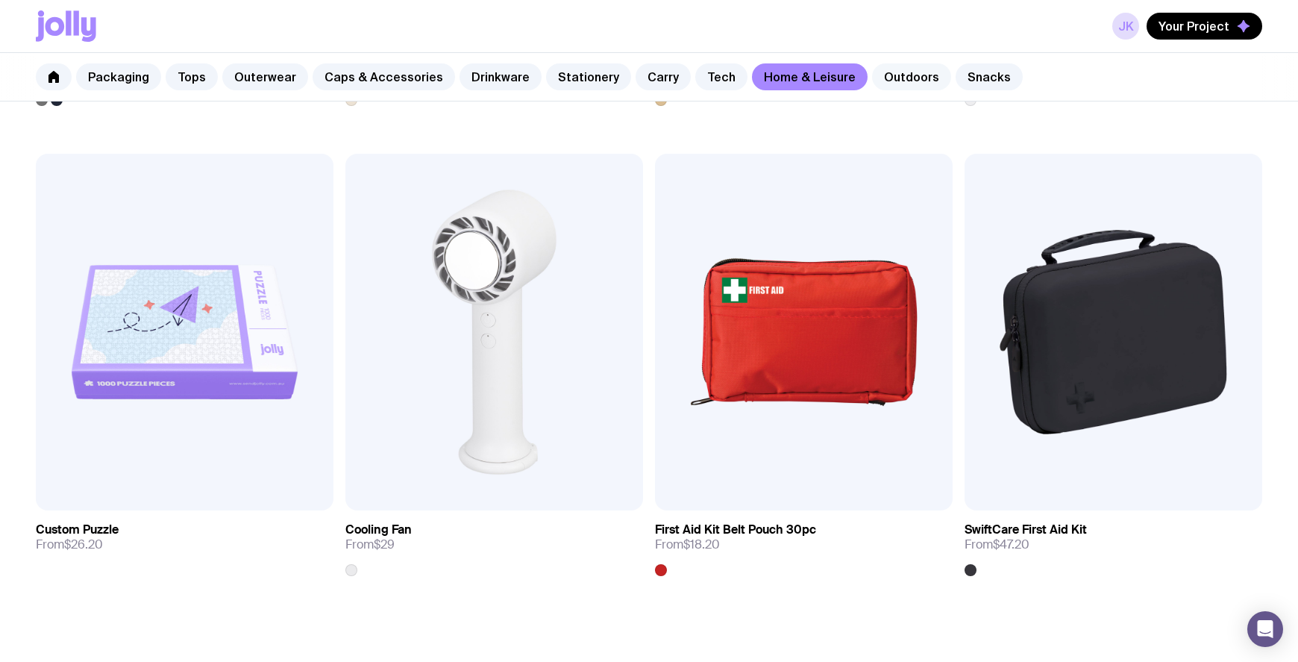
click at [890, 78] on link "Outdoors" at bounding box center [911, 76] width 79 height 27
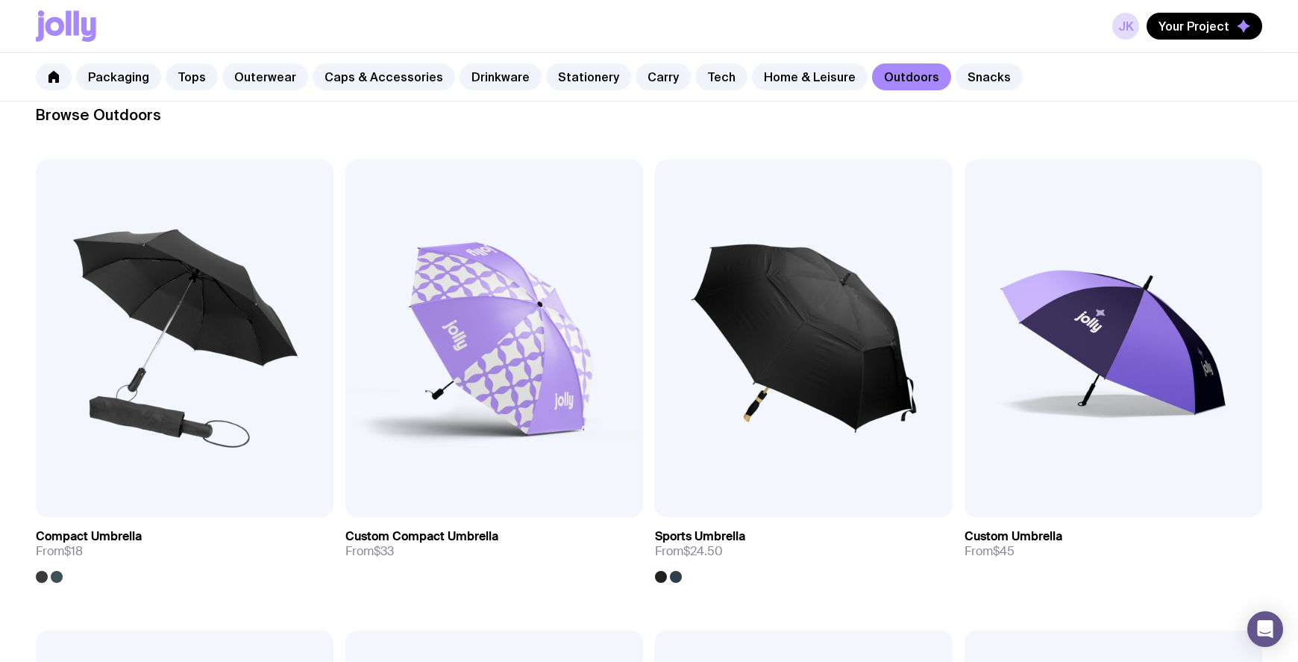
scroll to position [221, 0]
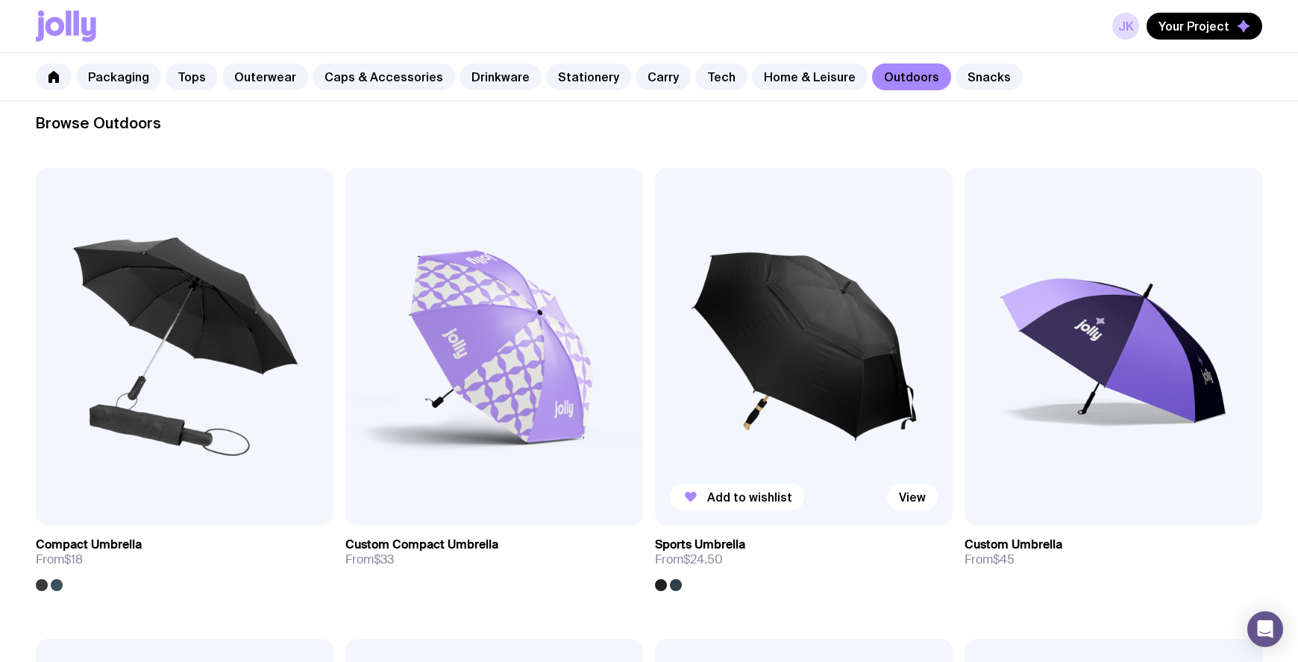
click at [677, 584] on div at bounding box center [676, 585] width 12 height 12
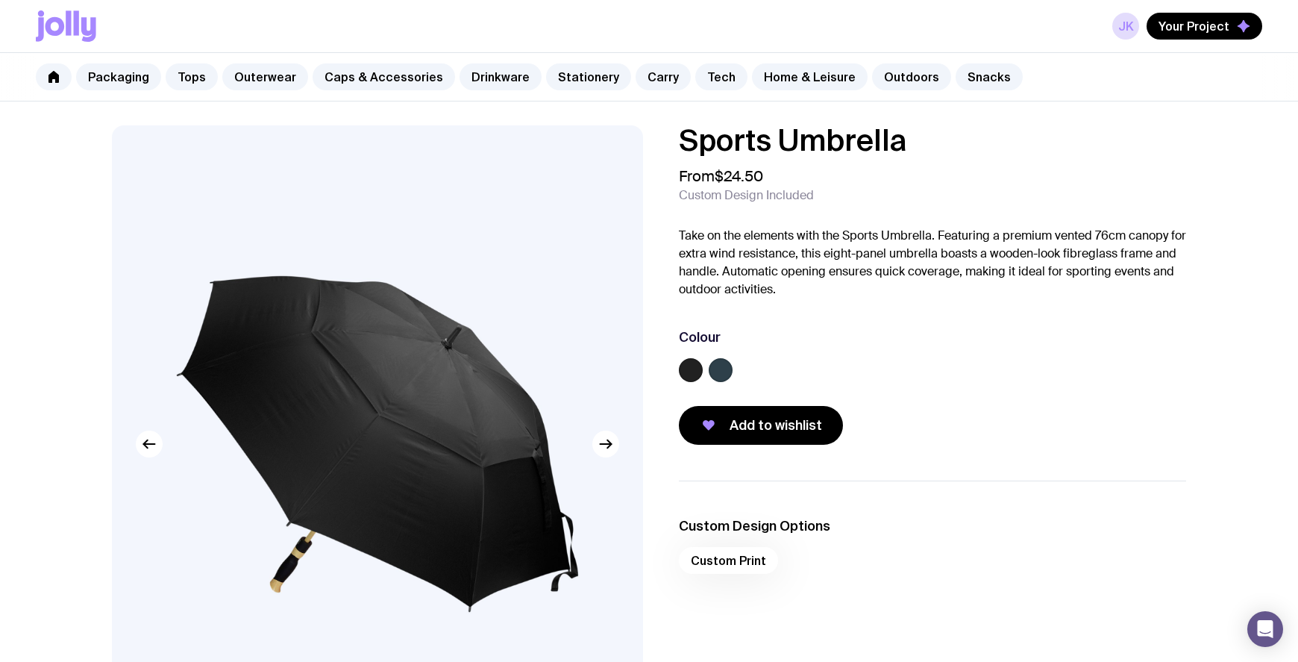
click at [724, 367] on label at bounding box center [721, 370] width 24 height 24
click at [0, 0] on input "radio" at bounding box center [0, 0] width 0 height 0
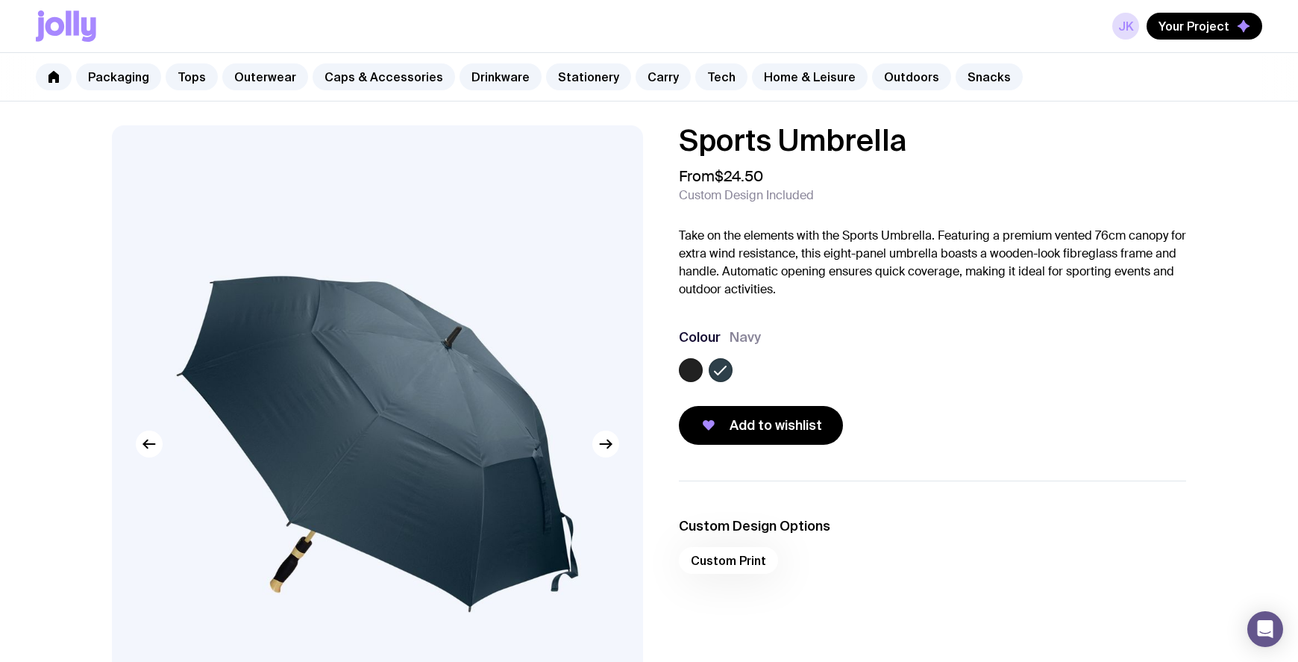
scroll to position [221, 0]
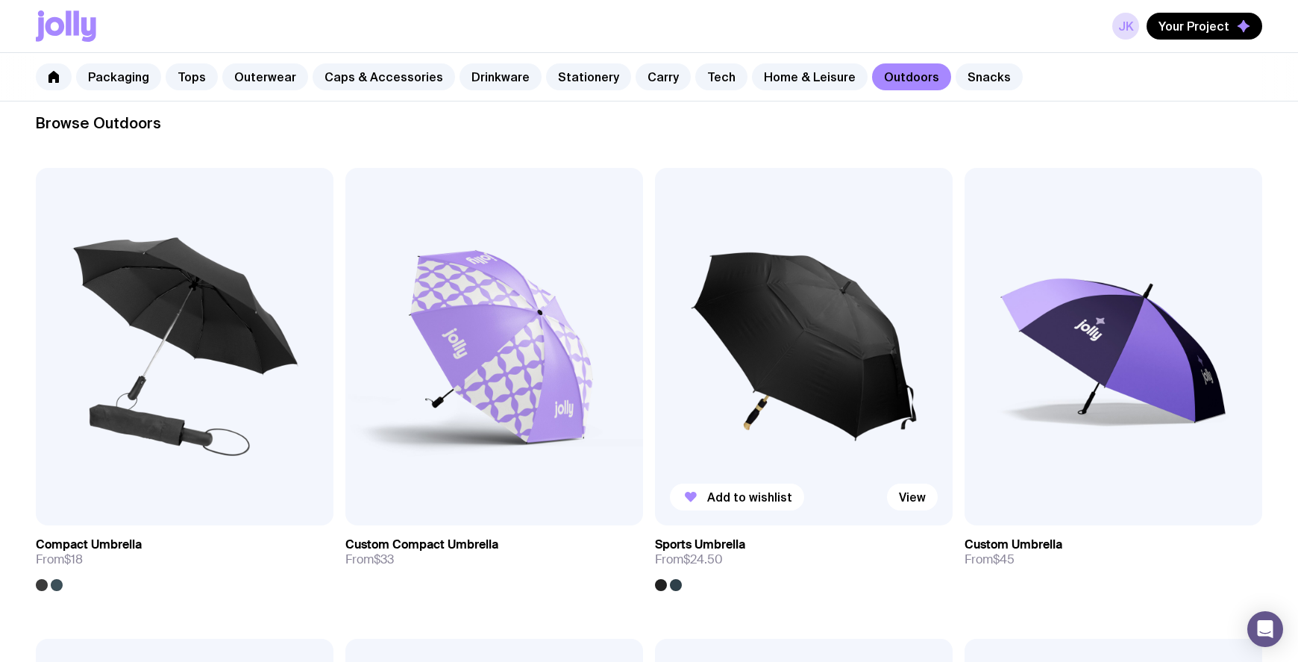
click at [679, 582] on div at bounding box center [676, 585] width 12 height 12
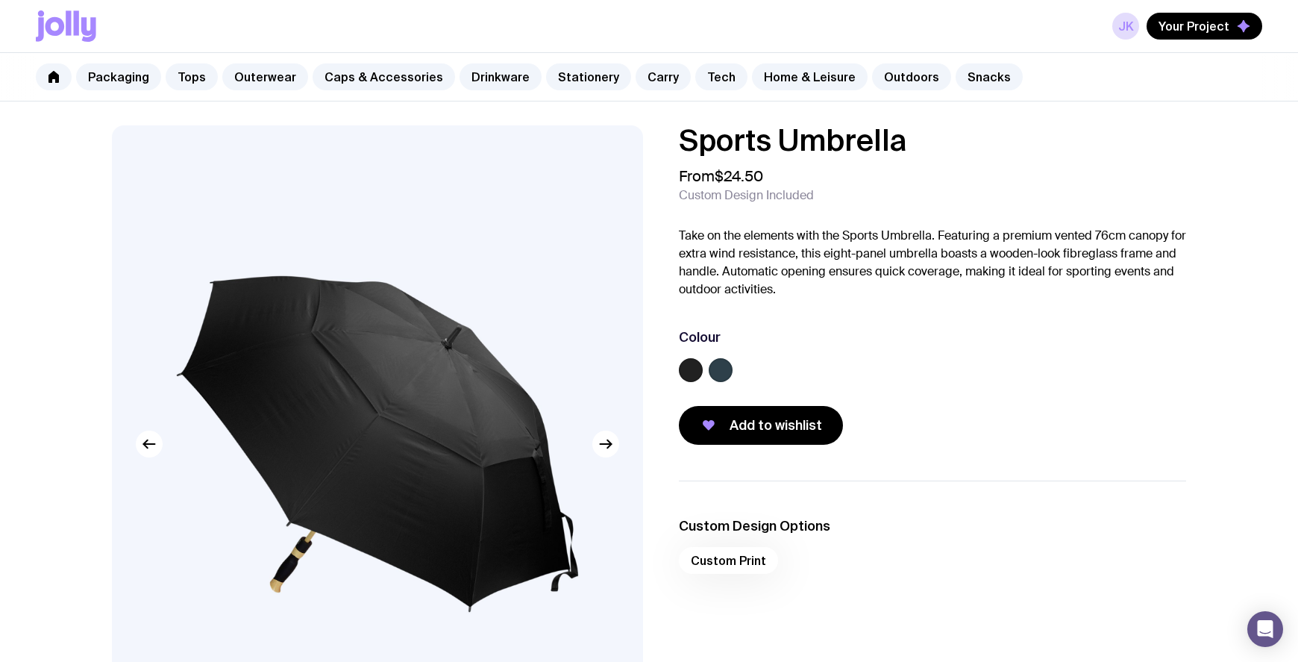
click at [708, 369] on div at bounding box center [932, 373] width 507 height 30
click at [713, 368] on label at bounding box center [721, 370] width 24 height 24
click at [0, 0] on input "radio" at bounding box center [0, 0] width 0 height 0
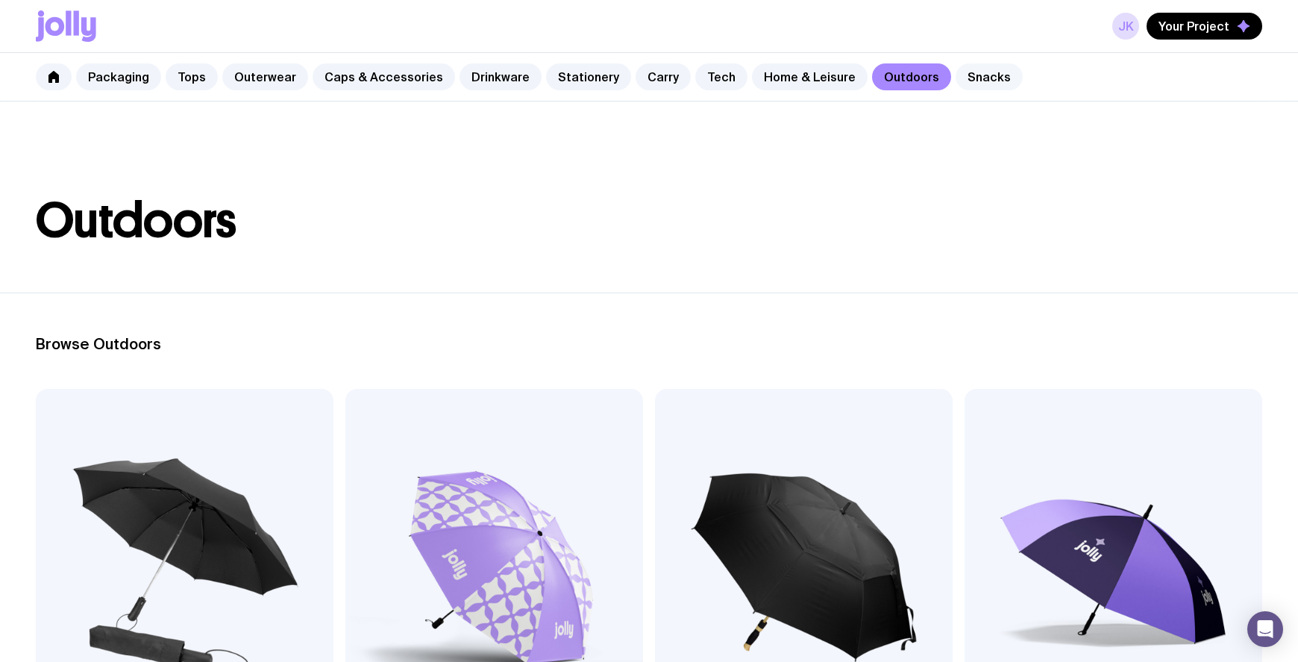
click at [957, 80] on link "Snacks" at bounding box center [989, 76] width 67 height 27
